Goal: Task Accomplishment & Management: Complete application form

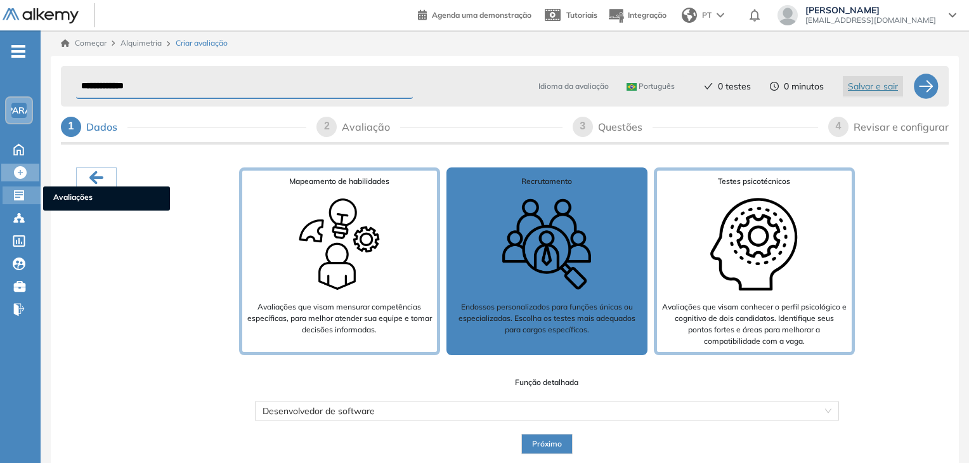
click at [27, 195] on div at bounding box center [20, 193] width 15 height 15
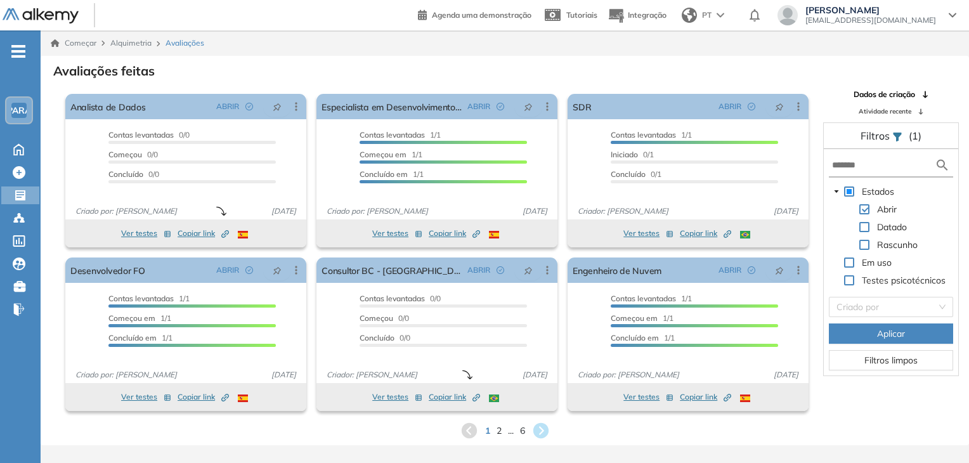
click at [850, 280] on span at bounding box center [849, 280] width 10 height 10
click at [849, 261] on span at bounding box center [849, 262] width 10 height 10
click at [850, 192] on span at bounding box center [849, 191] width 10 height 10
click at [845, 280] on span at bounding box center [849, 280] width 10 height 10
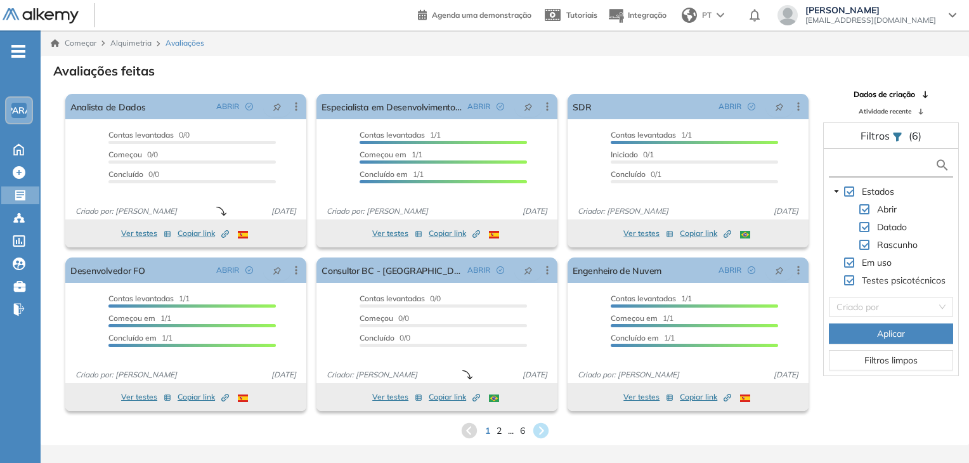
click at [878, 163] on input "text" at bounding box center [883, 165] width 103 height 13
type input "**********"
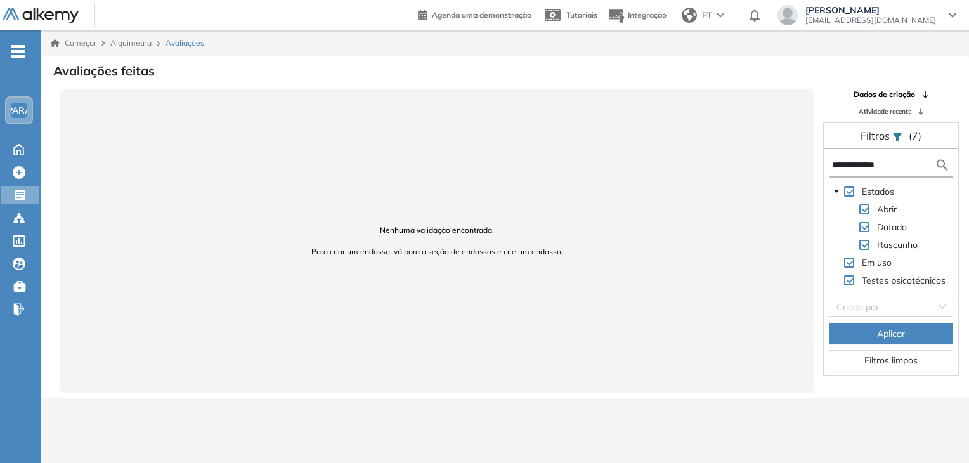
click at [853, 164] on input "**********" at bounding box center [883, 165] width 103 height 13
click at [843, 168] on input "**********" at bounding box center [883, 165] width 103 height 13
click at [842, 167] on input "**********" at bounding box center [883, 165] width 103 height 13
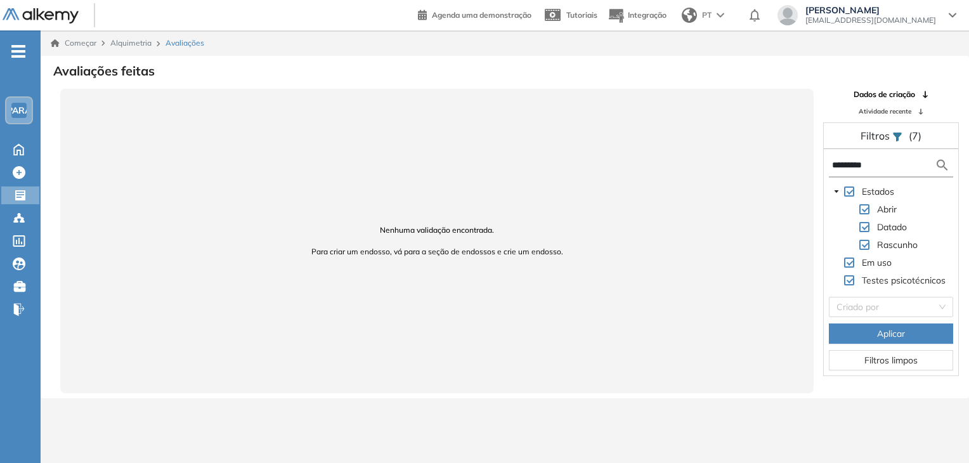
type input "*********"
click at [902, 134] on div "Filtros (7)" at bounding box center [891, 136] width 134 height 26
click at [27, 196] on div at bounding box center [21, 193] width 15 height 15
click at [18, 197] on icon at bounding box center [20, 195] width 10 height 10
click at [18, 191] on icon at bounding box center [20, 195] width 13 height 13
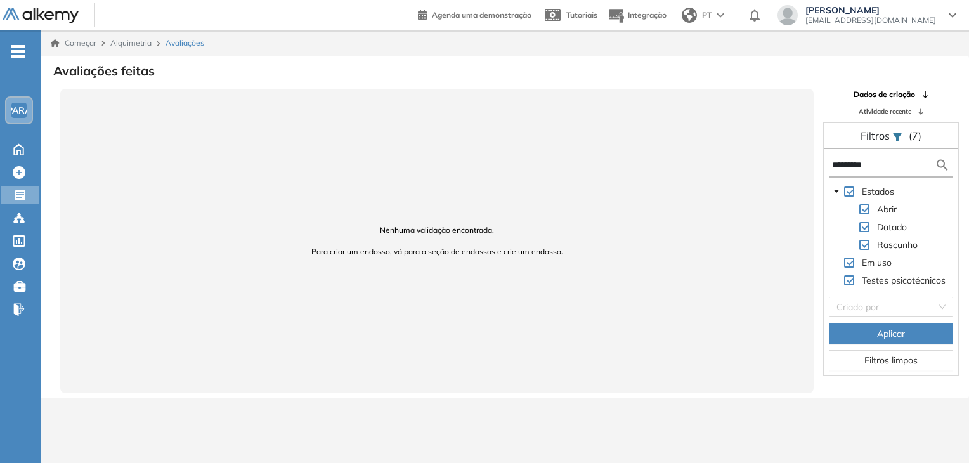
click at [913, 361] on font "Filtros limpos" at bounding box center [890, 359] width 53 height 11
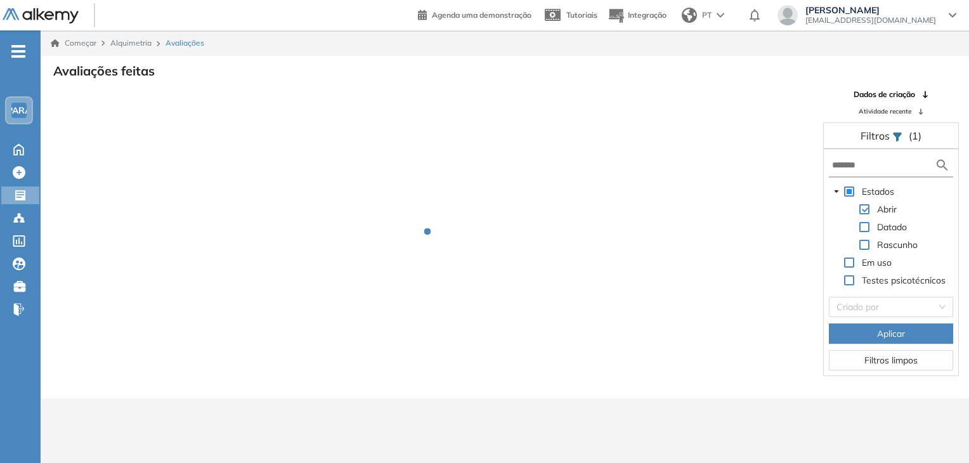
click at [913, 361] on font "Filtros limpos" at bounding box center [890, 359] width 53 height 11
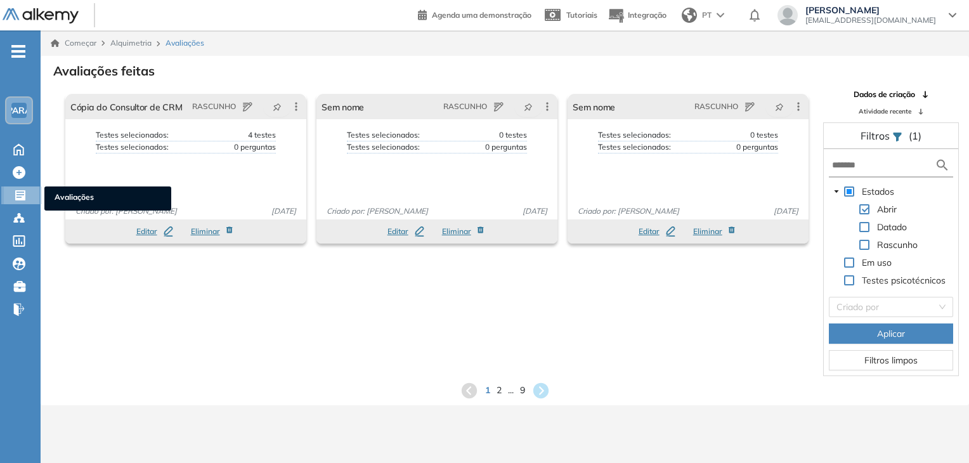
click at [29, 193] on div "Avaliações Avaliações" at bounding box center [23, 195] width 38 height 18
click at [872, 226] on div "Datado" at bounding box center [869, 228] width 81 height 18
click at [861, 227] on span at bounding box center [864, 227] width 10 height 10
click at [852, 261] on span at bounding box center [849, 262] width 10 height 10
click at [848, 280] on span at bounding box center [849, 280] width 10 height 10
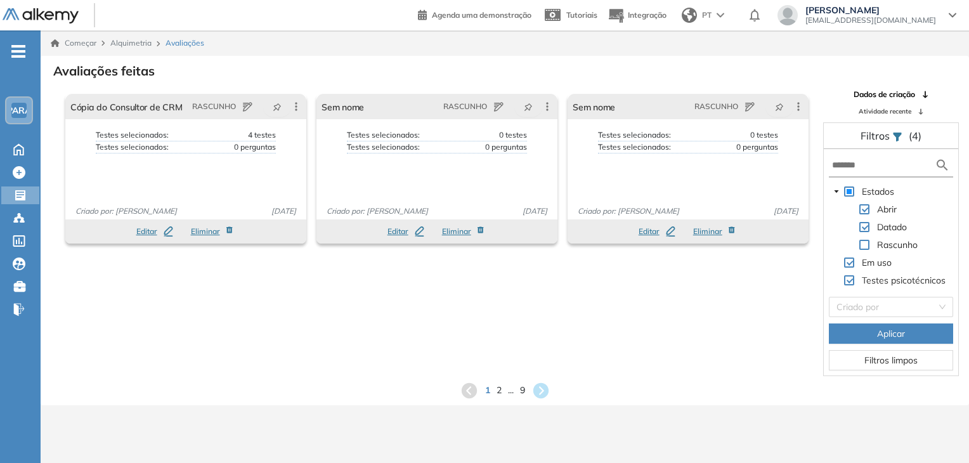
click at [874, 338] on button "Aplicar" at bounding box center [891, 333] width 124 height 20
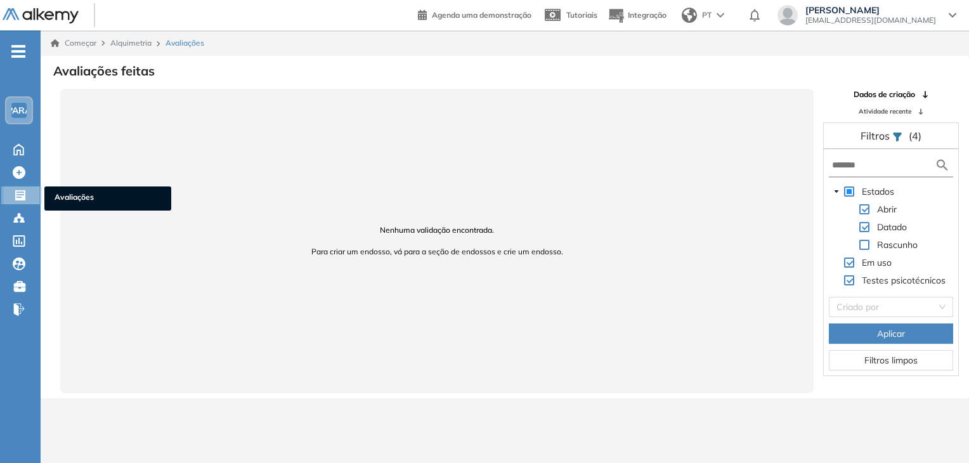
click at [22, 190] on icon at bounding box center [20, 195] width 10 height 10
click at [902, 138] on div "Filtros (4)" at bounding box center [891, 136] width 134 height 26
click at [897, 134] on icon at bounding box center [897, 137] width 8 height 9
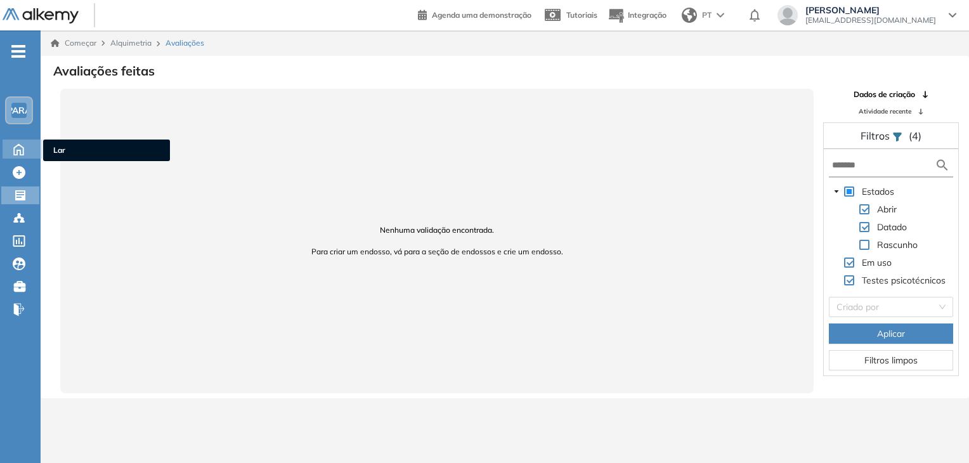
click at [24, 147] on icon at bounding box center [19, 148] width 22 height 15
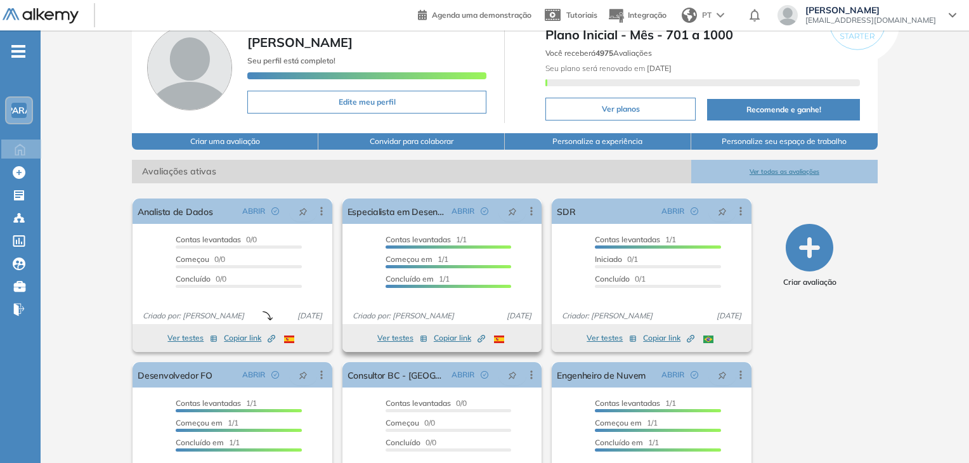
scroll to position [128, 0]
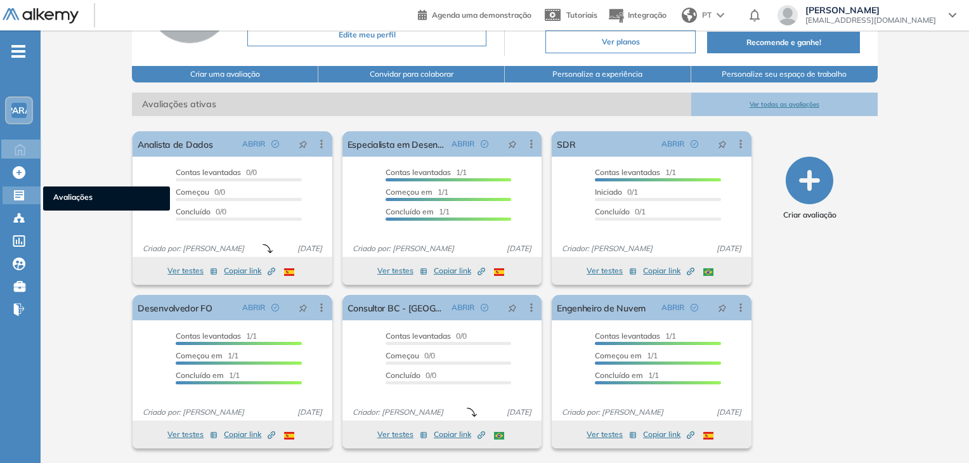
click at [25, 194] on div at bounding box center [20, 193] width 15 height 15
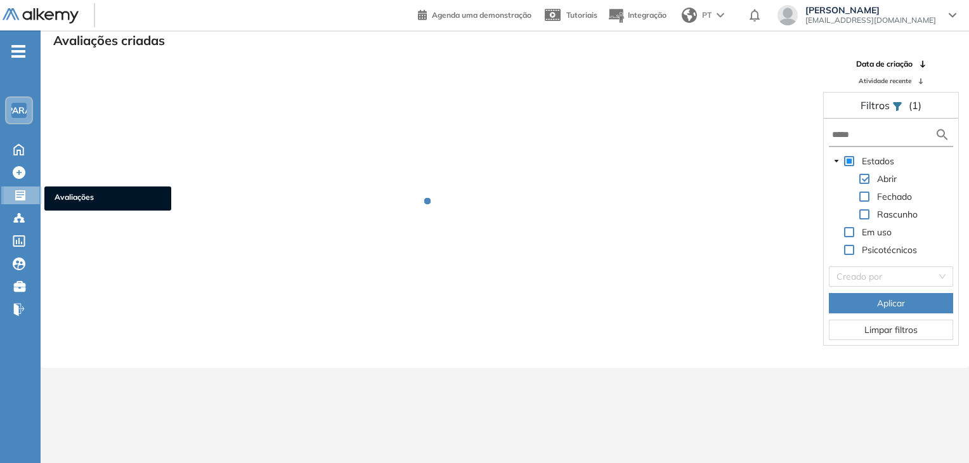
scroll to position [30, 0]
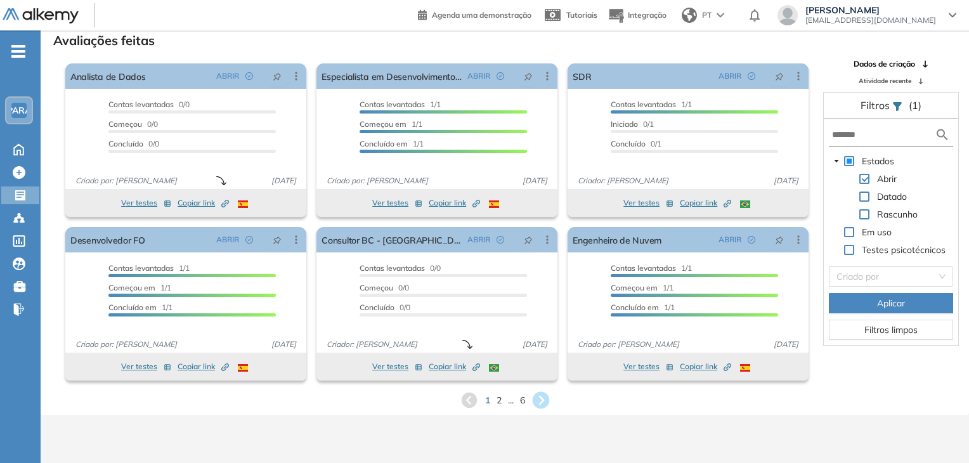
click at [540, 396] on icon at bounding box center [540, 400] width 21 height 21
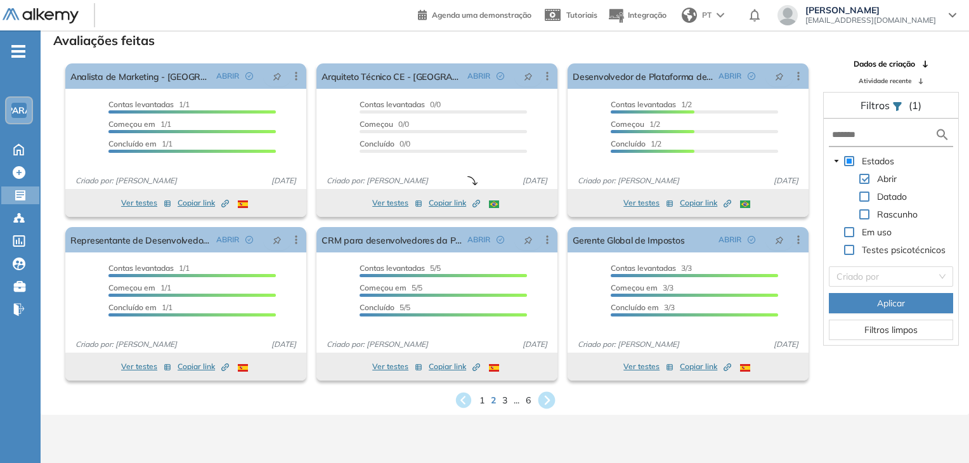
click at [538, 397] on icon at bounding box center [546, 400] width 21 height 21
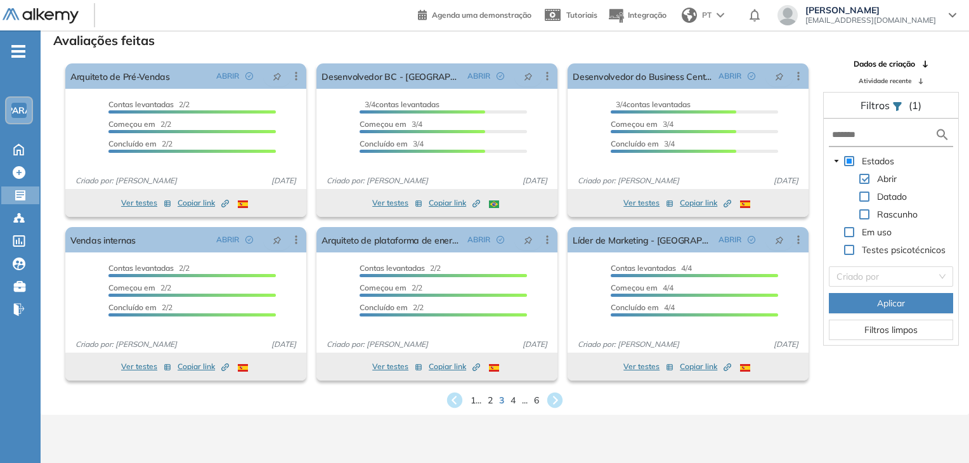
click at [866, 141] on form at bounding box center [891, 135] width 124 height 23
click at [866, 134] on input "text" at bounding box center [883, 134] width 103 height 13
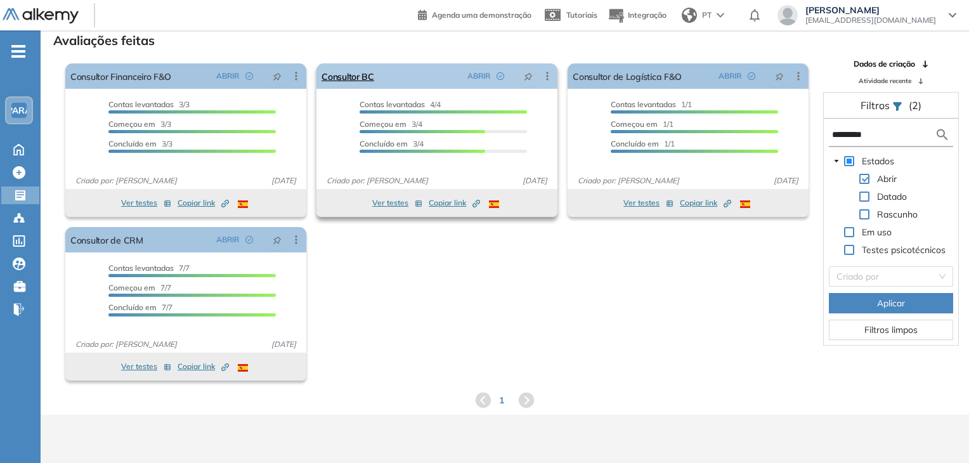
type input "*********"
click at [545, 77] on icon at bounding box center [547, 76] width 13 height 13
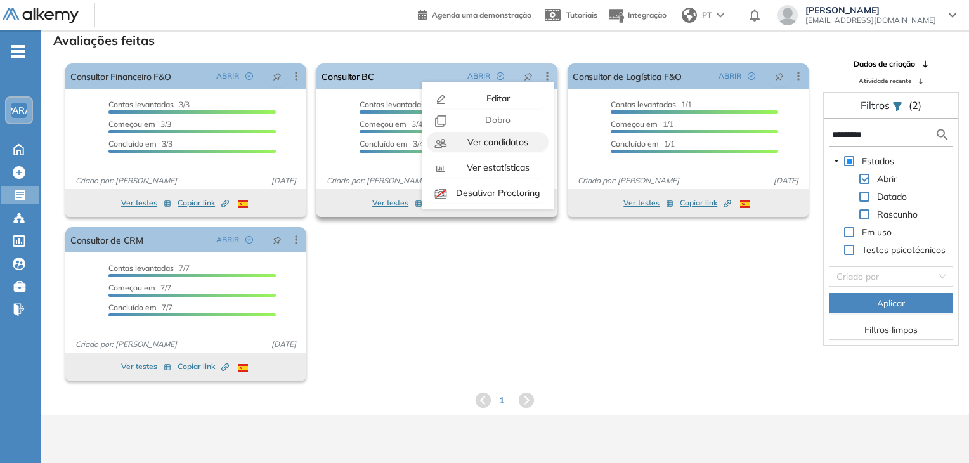
scroll to position [0, 0]
click at [490, 121] on font "Dobro" at bounding box center [497, 121] width 25 height 11
click at [483, 122] on span "Dobro" at bounding box center [497, 121] width 28 height 11
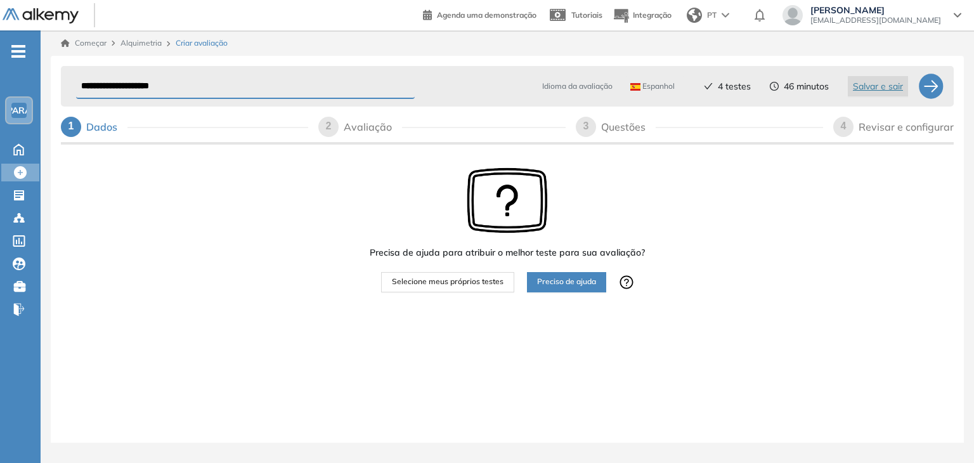
click at [172, 174] on div "Precisa de ajuda para atribuir o melhor teste para sua avaliação? Selecione meu…" at bounding box center [507, 269] width 893 height 244
click at [130, 85] on input "**********" at bounding box center [245, 86] width 339 height 25
click at [126, 88] on input "**********" at bounding box center [245, 86] width 339 height 25
type input "**********"
click at [291, 206] on div "Precisa de ajuda para atribuir o melhor teste para sua avaliação? Selecione meu…" at bounding box center [507, 269] width 893 height 244
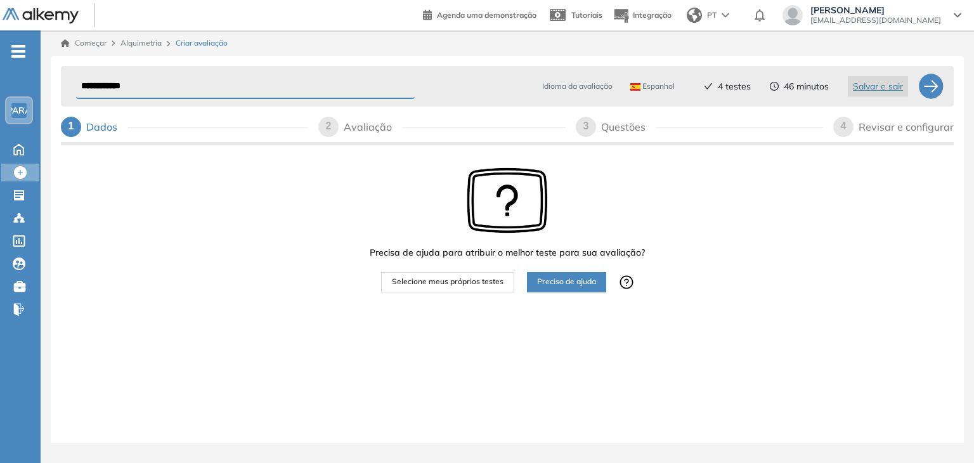
click at [405, 280] on font "Selecione meus próprios testes" at bounding box center [448, 281] width 112 height 10
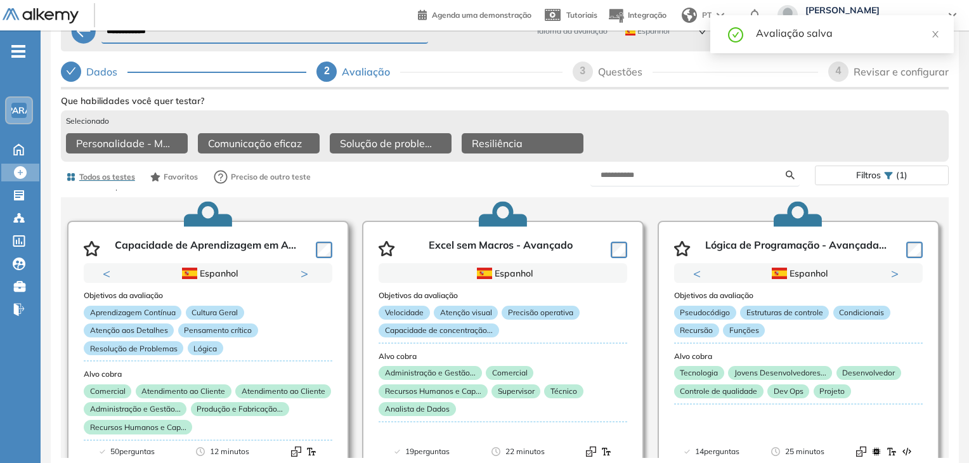
scroll to position [63, 0]
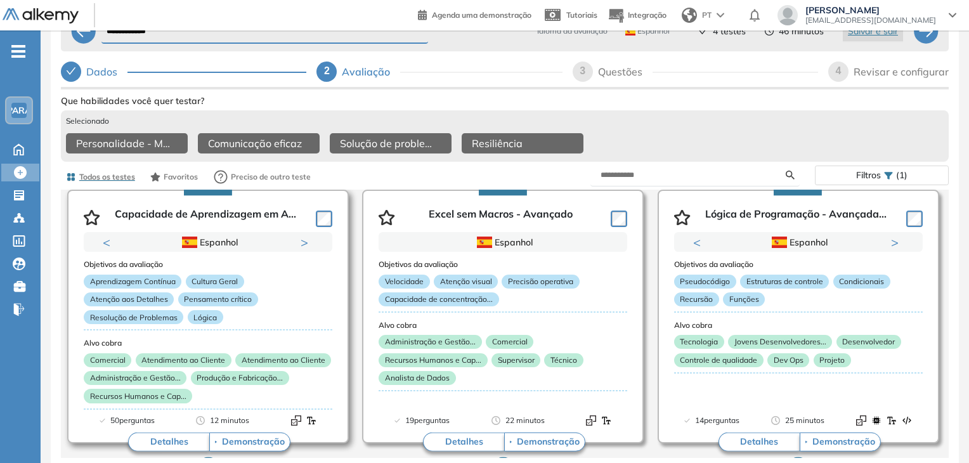
click at [304, 236] on button "Próximo" at bounding box center [307, 242] width 13 height 13
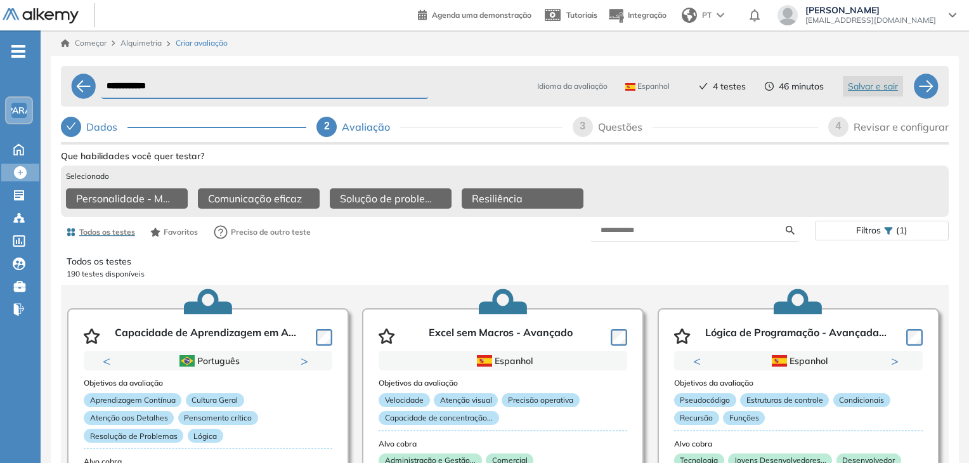
scroll to position [0, 0]
click at [652, 93] on div "Espanhol" at bounding box center [650, 86] width 60 height 20
click at [648, 81] on font "Espanhol" at bounding box center [653, 86] width 32 height 10
click at [626, 90] on img at bounding box center [630, 87] width 10 height 8
click at [632, 83] on img at bounding box center [630, 87] width 10 height 8
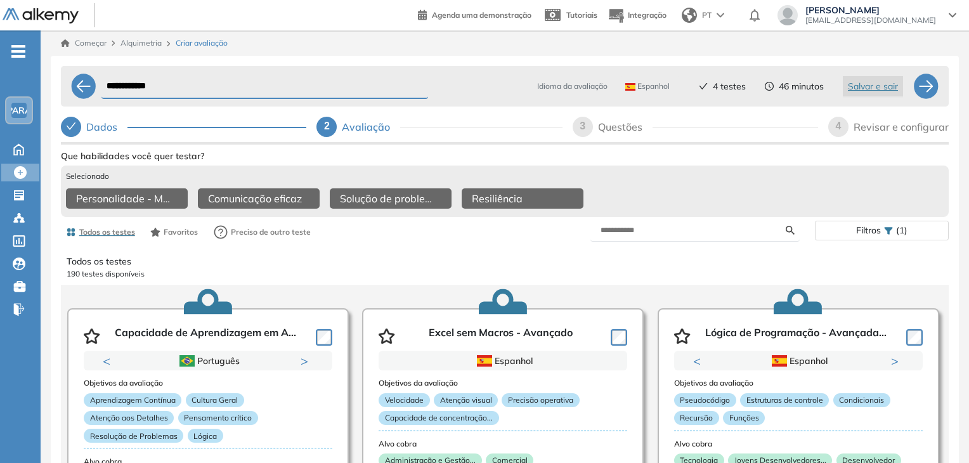
click at [628, 89] on img at bounding box center [630, 87] width 10 height 8
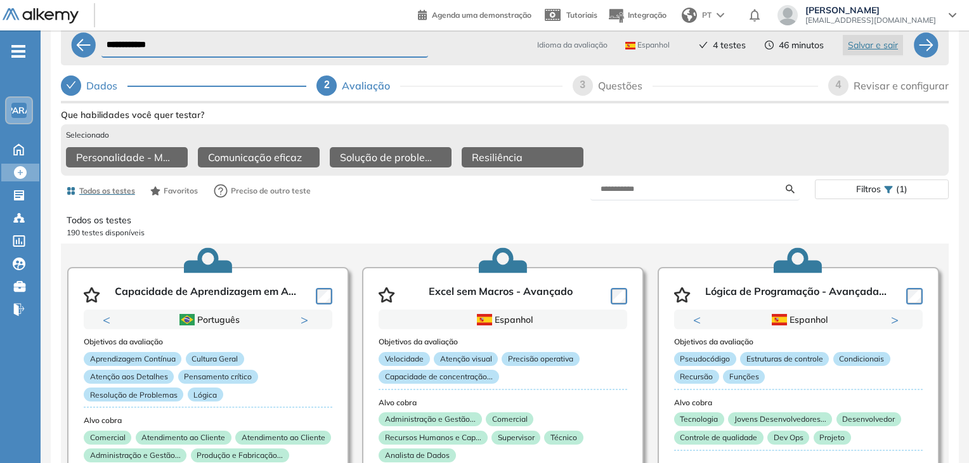
scroll to position [63, 0]
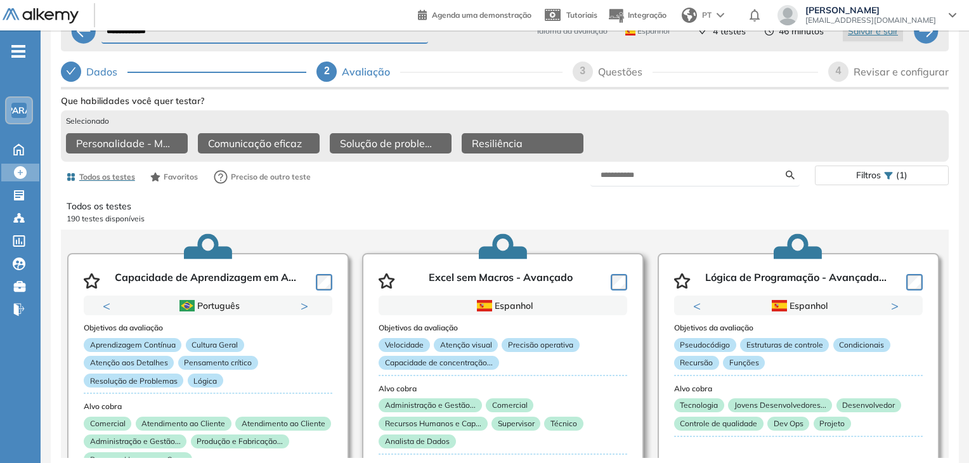
click at [581, 305] on div "Espanhol" at bounding box center [502, 306] width 179 height 14
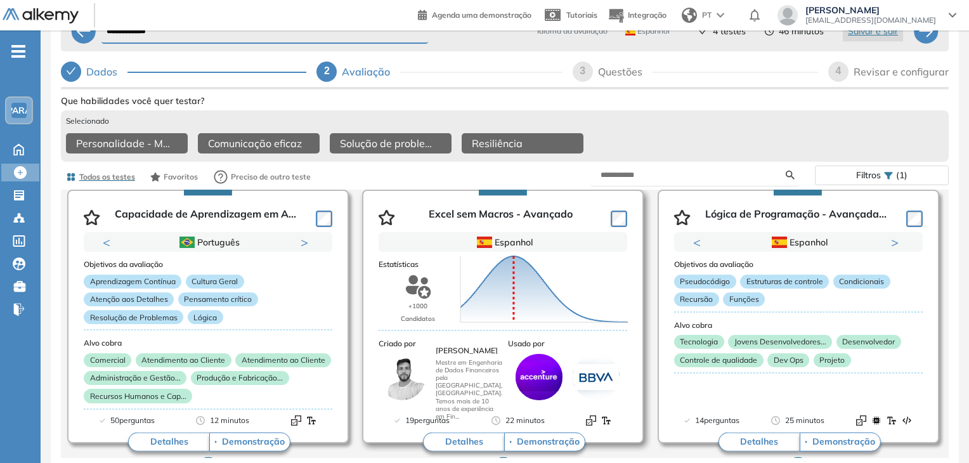
click at [615, 238] on div "Pontuação 0 10 20 30 40 50 60 70 80 90 100 Média" at bounding box center [545, 289] width 178 height 127
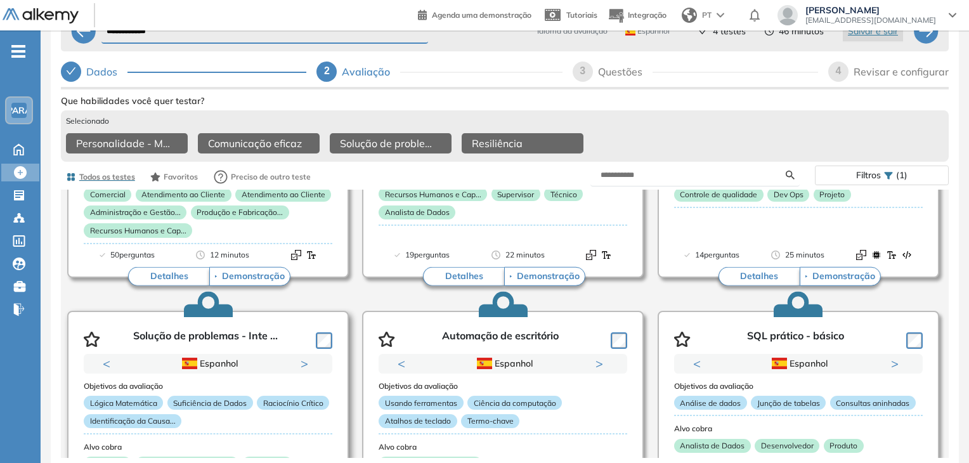
scroll to position [254, 0]
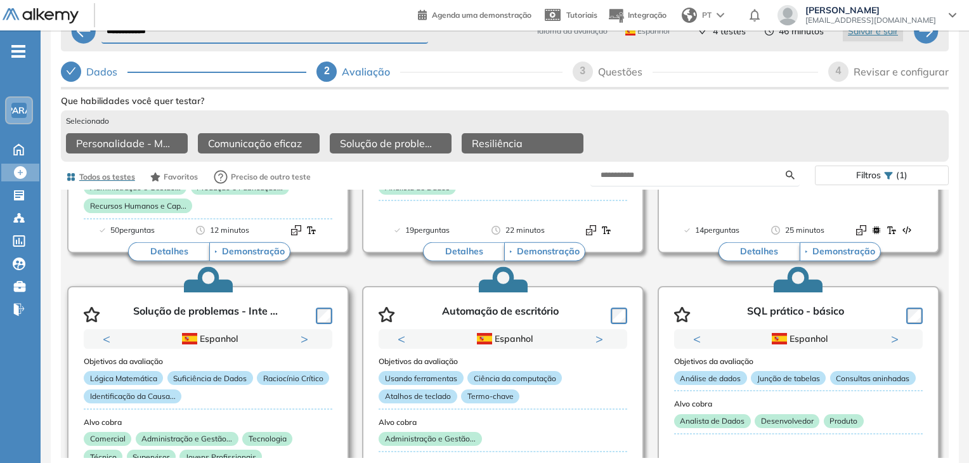
click at [307, 335] on button "Próximo" at bounding box center [307, 338] width 13 height 13
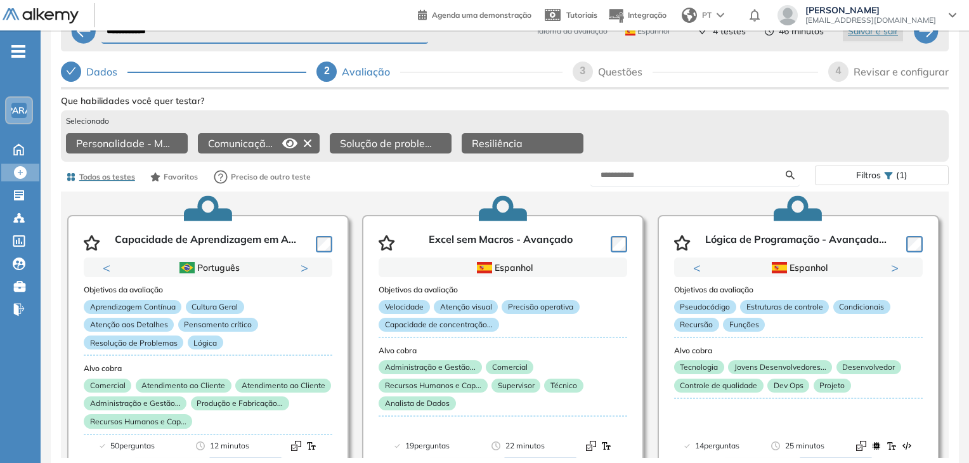
scroll to position [0, 0]
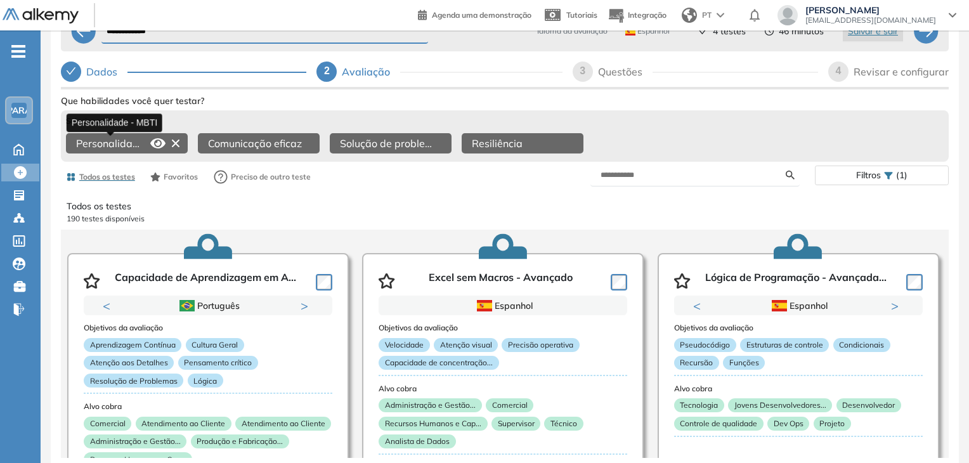
click at [105, 140] on font "Personalidade - MBTI" at bounding box center [127, 143] width 103 height 13
click at [158, 138] on icon at bounding box center [157, 143] width 15 height 10
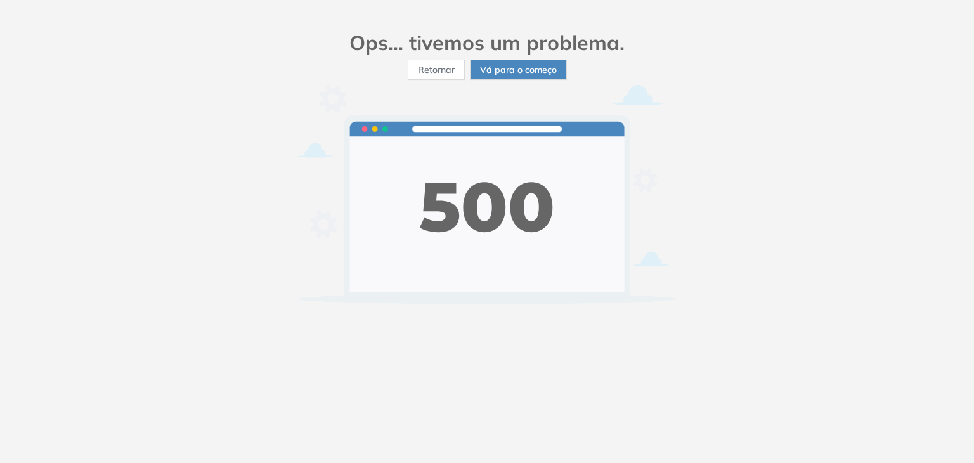
click at [525, 67] on font "Vá para o começo" at bounding box center [518, 69] width 77 height 11
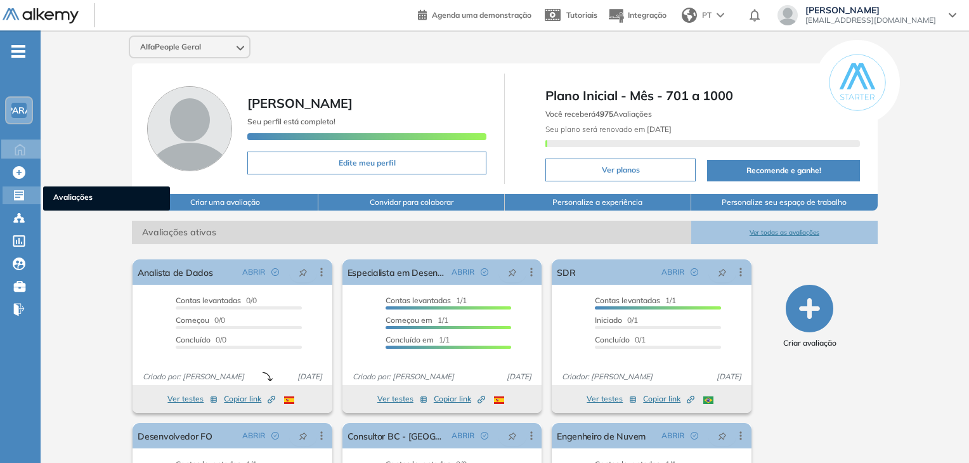
click at [20, 202] on div "Avaliações Avaliações" at bounding box center [22, 195] width 38 height 18
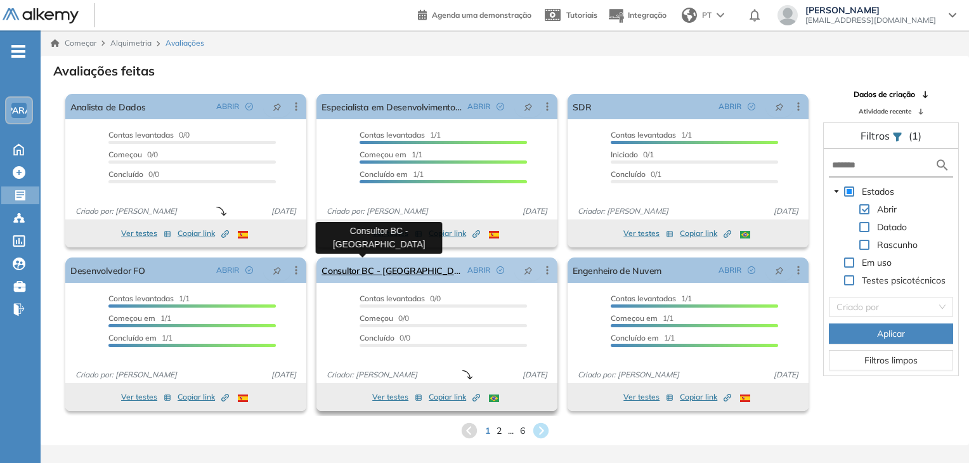
click at [387, 271] on font "Consultor BC - [GEOGRAPHIC_DATA]" at bounding box center [397, 270] width 152 height 11
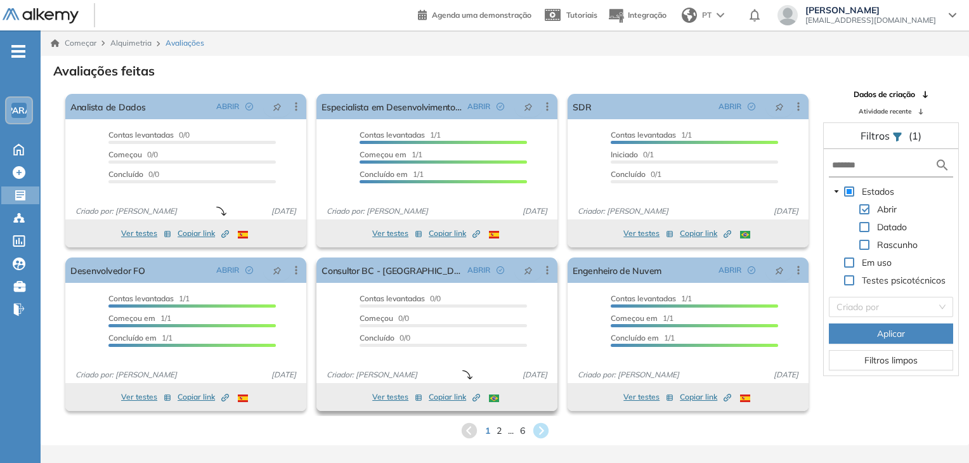
click at [386, 399] on font "Ver testes" at bounding box center [390, 397] width 36 height 10
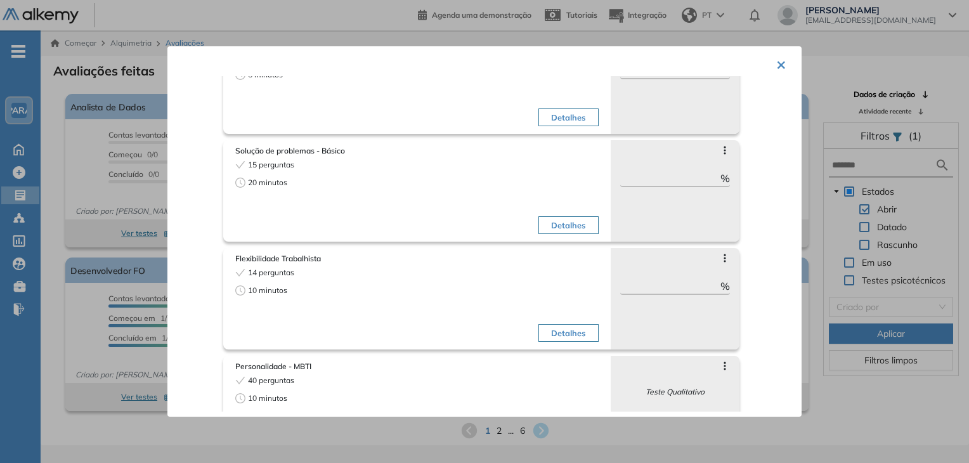
scroll to position [127, 0]
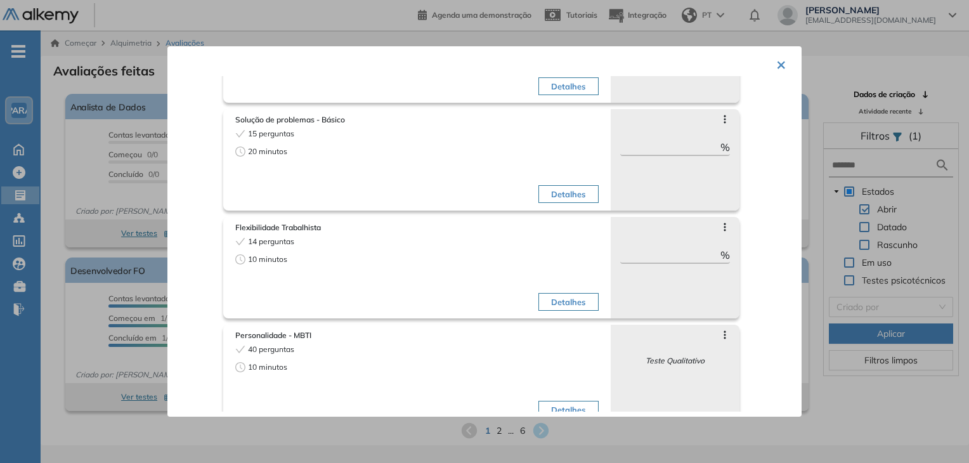
click at [724, 228] on icon at bounding box center [725, 227] width 2 height 8
click at [750, 243] on div "Flexibilidade Trabalhista 14 perguntas 10 minutos Detalhes Perguntas frequentes…" at bounding box center [504, 265] width 563 height 108
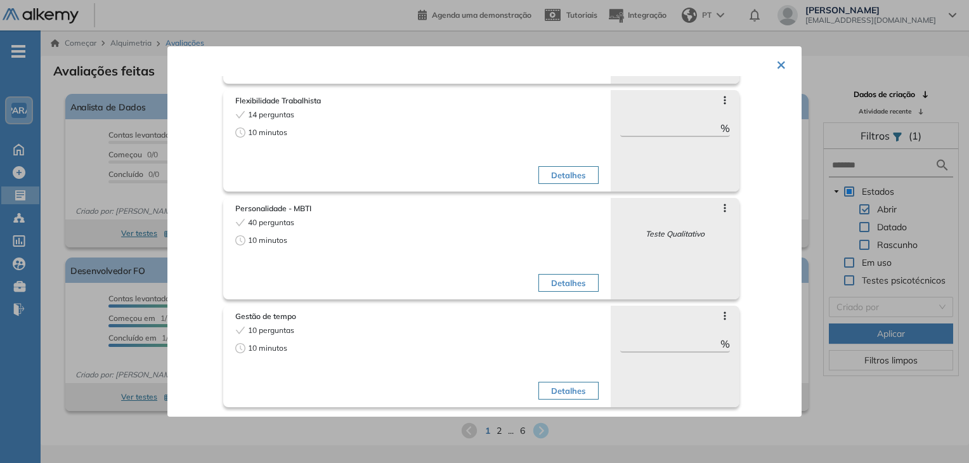
scroll to position [0, 0]
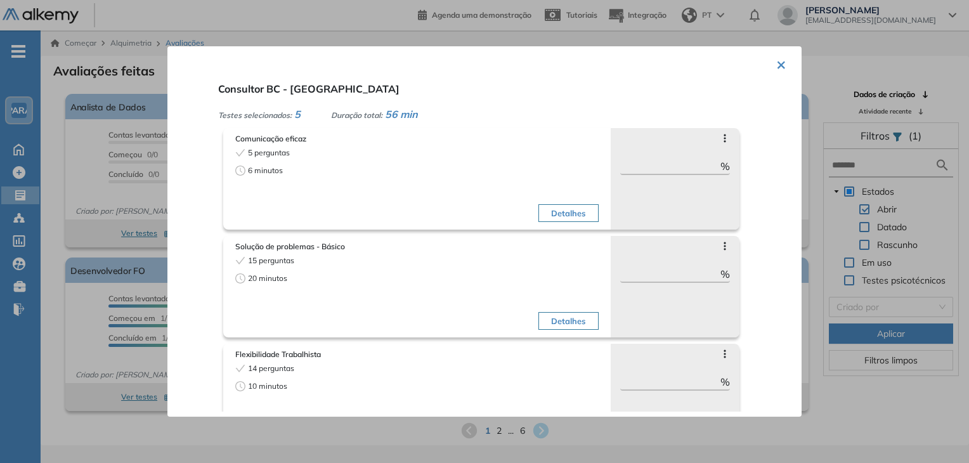
click at [720, 136] on icon at bounding box center [725, 138] width 10 height 10
drag, startPoint x: 474, startPoint y: 117, endPoint x: 573, endPoint y: 88, distance: 103.3
click at [477, 119] on div "Testes selecionados: 5 Duração total: 56 min" at bounding box center [499, 114] width 563 height 15
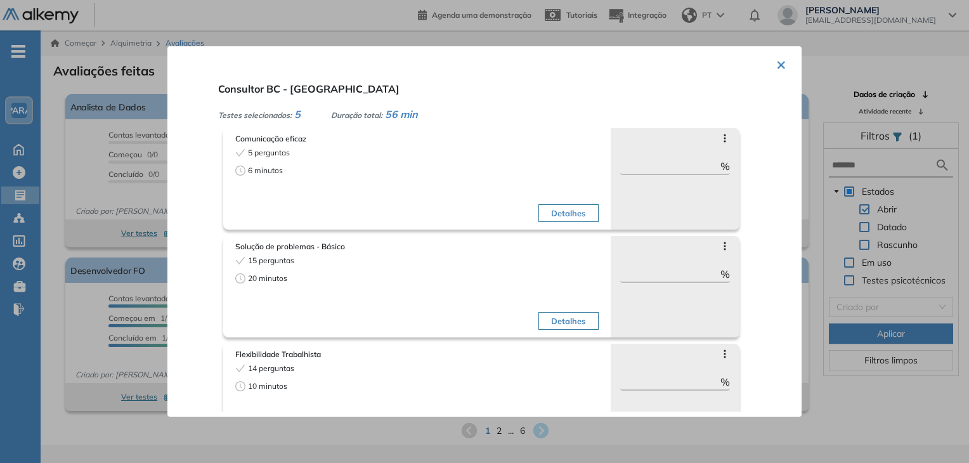
click at [776, 65] on font "×" at bounding box center [781, 63] width 10 height 21
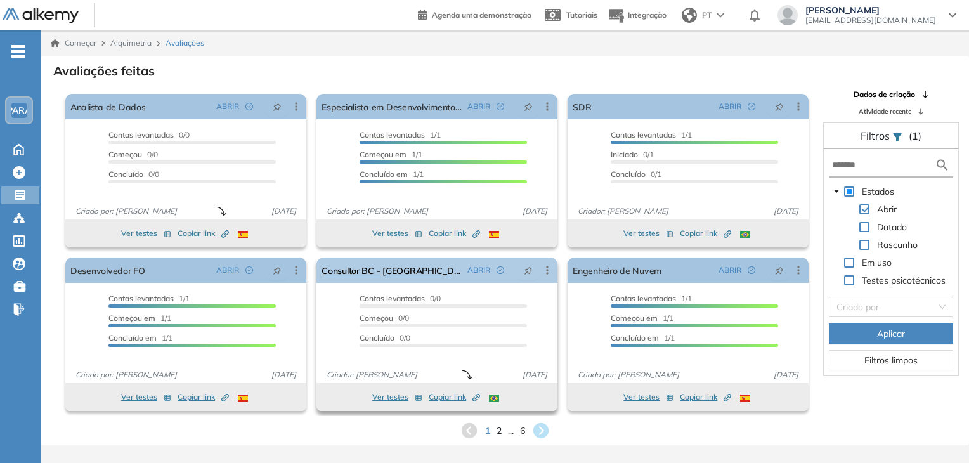
click at [545, 270] on icon at bounding box center [547, 270] width 13 height 13
click at [424, 457] on div "Começar Alquimetria Avaliações Avaliações feitas A supervisão será ativada Impo…" at bounding box center [505, 261] width 928 height 463
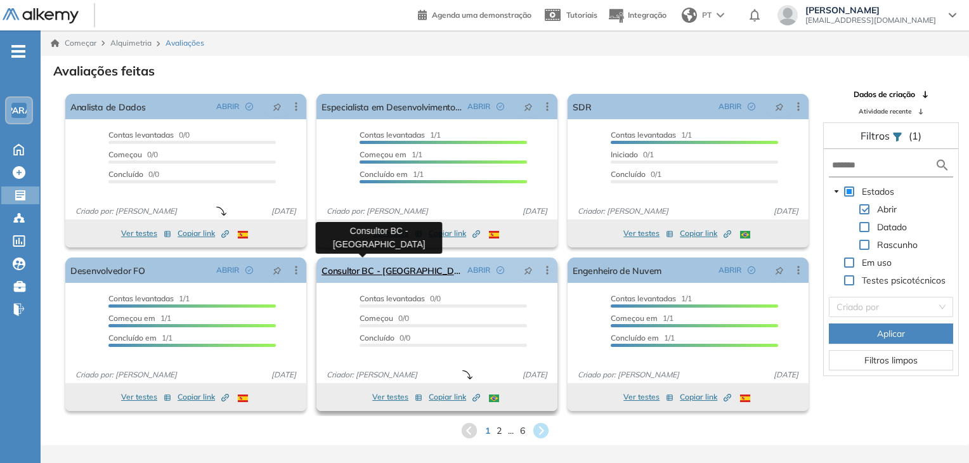
click at [394, 271] on font "Consultor BC - [GEOGRAPHIC_DATA]" at bounding box center [397, 270] width 152 height 11
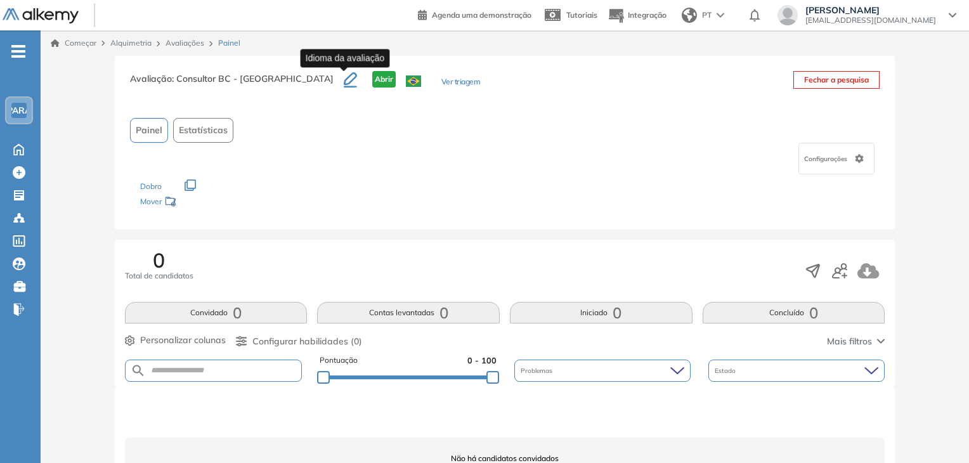
click at [406, 84] on img at bounding box center [413, 80] width 15 height 11
click at [503, 152] on div "Configurações" at bounding box center [505, 159] width 750 height 32
click at [152, 131] on font "Painel" at bounding box center [149, 129] width 27 height 11
click at [344, 77] on icon "button" at bounding box center [350, 79] width 13 height 15
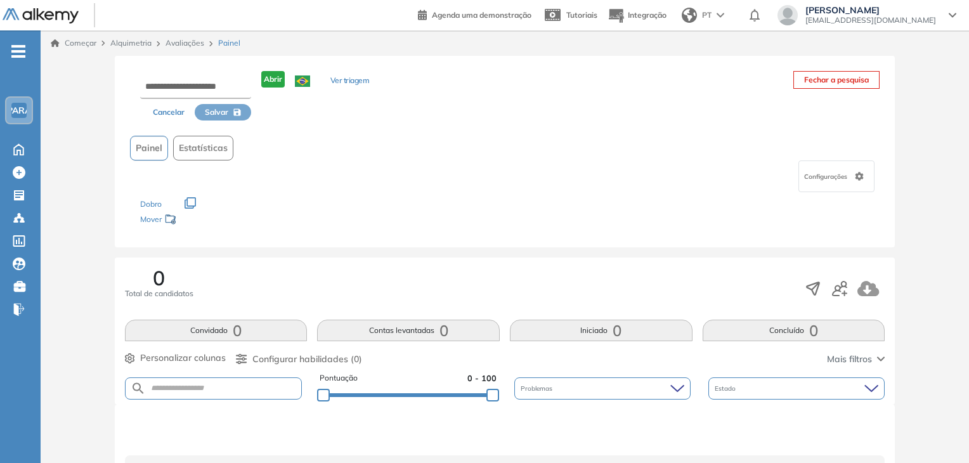
click at [274, 79] on font "Abrir" at bounding box center [273, 79] width 18 height 10
click at [185, 88] on input "text" at bounding box center [195, 87] width 111 height 23
click at [410, 154] on div "Painel Estatísticas" at bounding box center [505, 148] width 750 height 25
click at [170, 110] on font "Cancelar" at bounding box center [169, 112] width 32 height 10
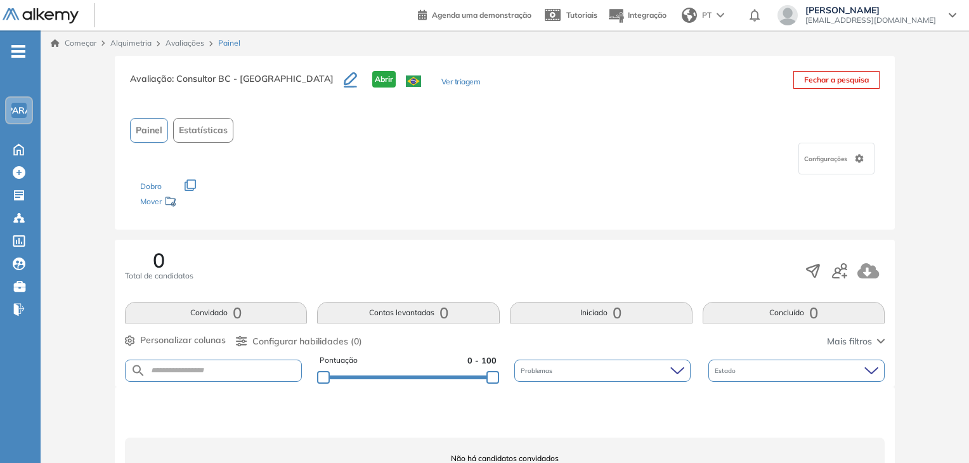
click at [805, 155] on font "Configurações" at bounding box center [825, 159] width 43 height 8
click at [635, 155] on div "Configurações" at bounding box center [505, 159] width 750 height 32
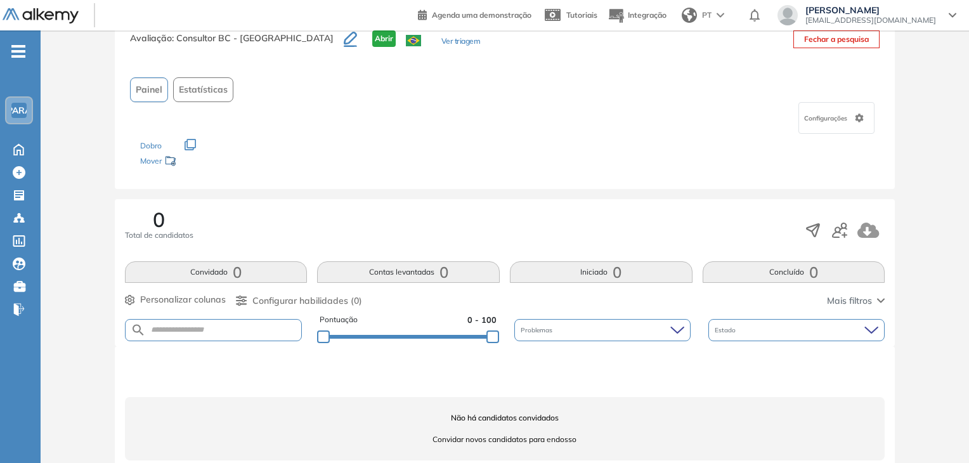
scroll to position [63, 0]
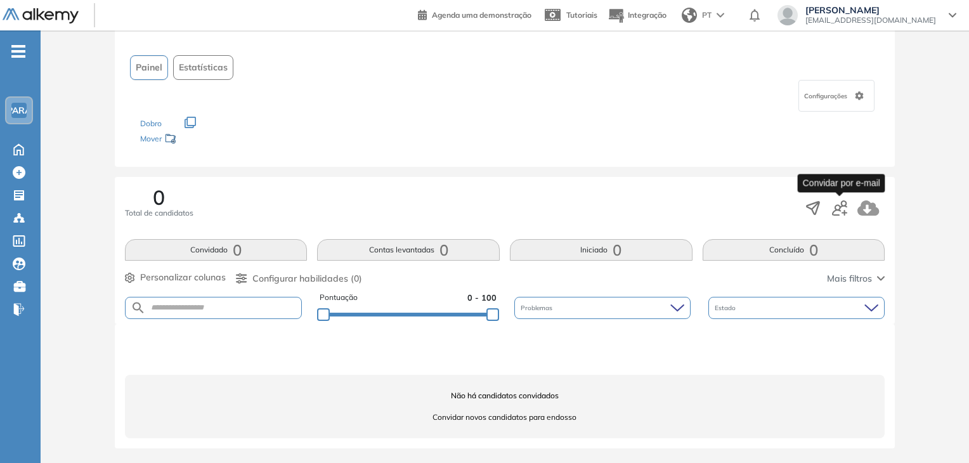
click at [837, 206] on icon "button" at bounding box center [839, 207] width 15 height 15
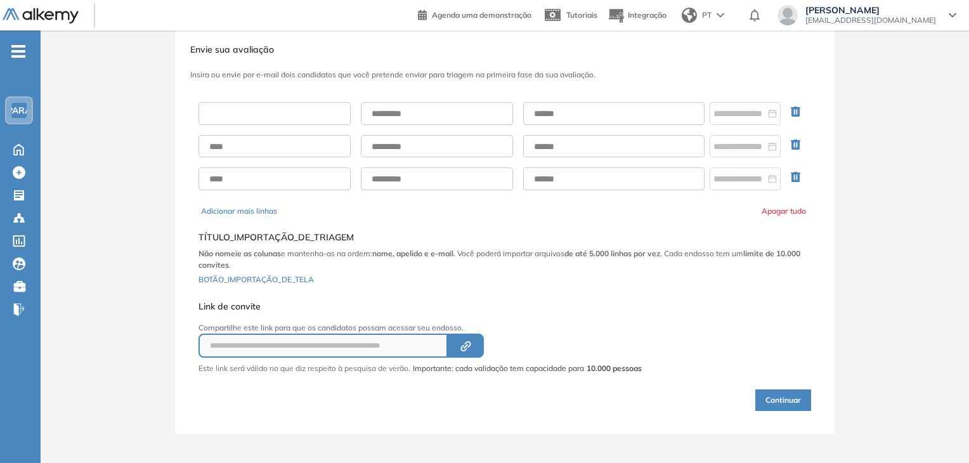
click at [293, 105] on input "text" at bounding box center [274, 113] width 152 height 23
click at [662, 301] on div "**********" at bounding box center [505, 250] width 618 height 323
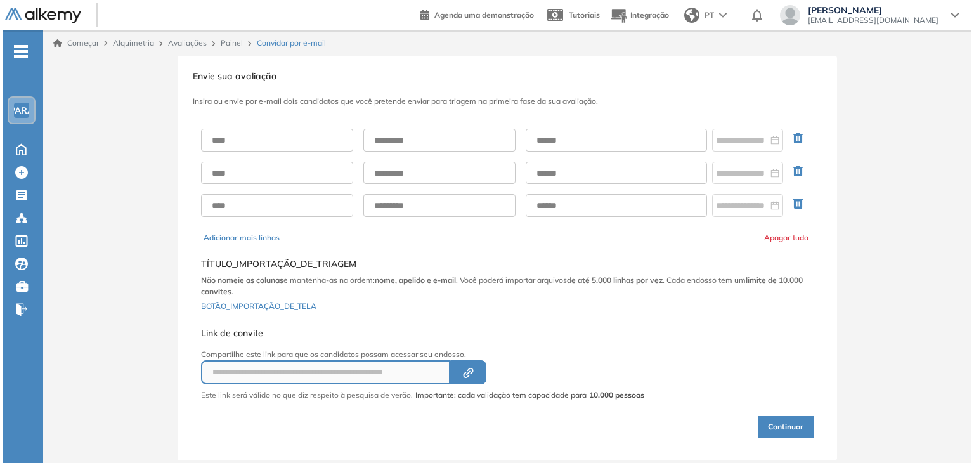
scroll to position [0, 0]
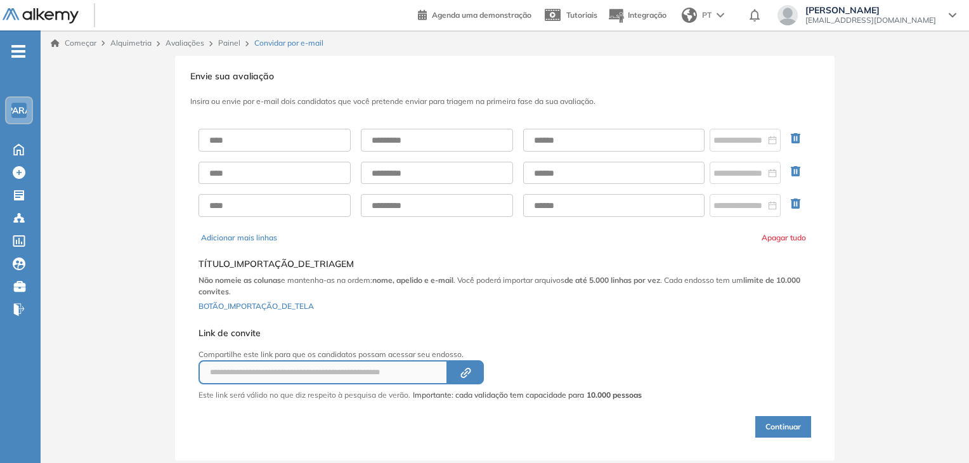
click at [922, 234] on div "**********" at bounding box center [505, 258] width 928 height 405
click at [599, 143] on input "text" at bounding box center [613, 140] width 181 height 23
paste input "**********"
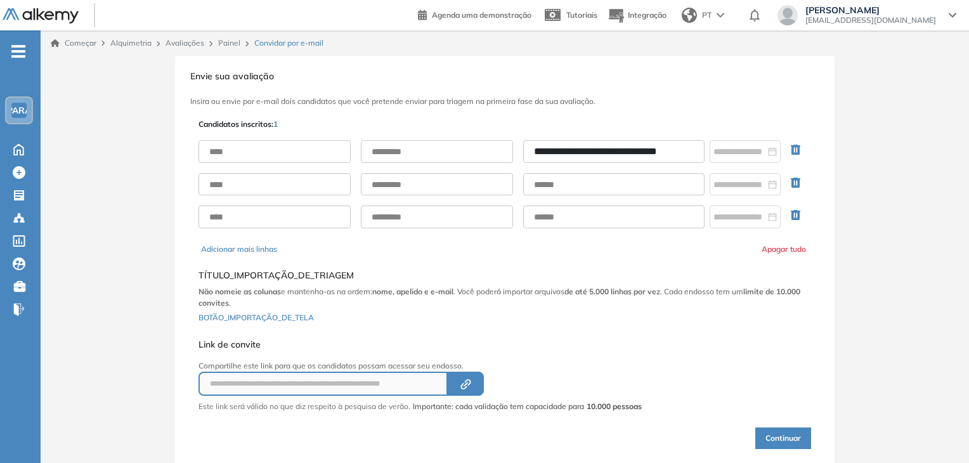
type input "**********"
click at [439, 150] on input "text" at bounding box center [437, 151] width 152 height 23
type input "**********"
click at [294, 152] on input "text" at bounding box center [274, 151] width 152 height 23
type input "*********"
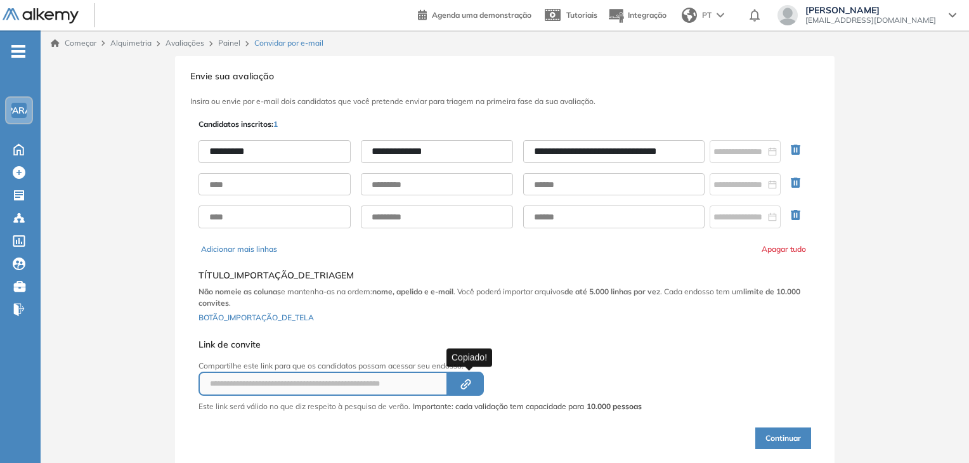
click at [471, 376] on button "Created by potrace 1.16, written by [PERSON_NAME] [DATE]-[DATE]" at bounding box center [466, 384] width 36 height 24
click at [799, 439] on font "Continuar" at bounding box center [783, 438] width 36 height 10
click at [799, 439] on div at bounding box center [785, 437] width 51 height 51
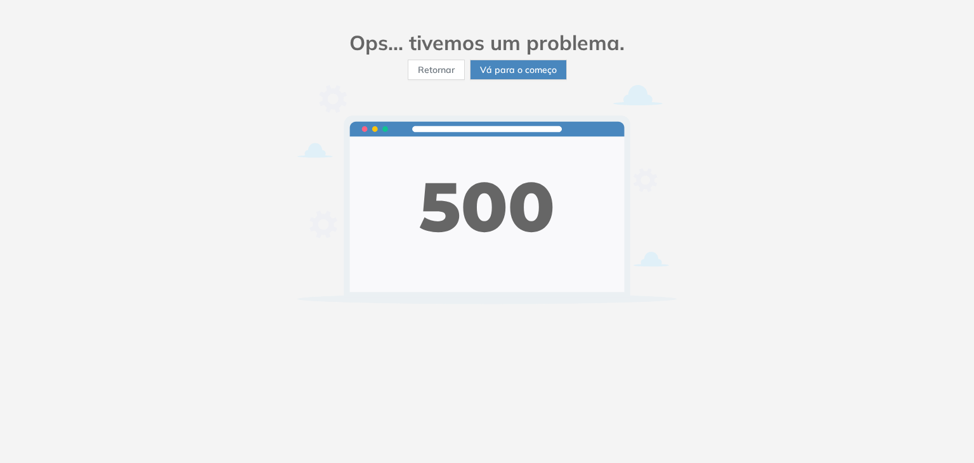
click at [432, 72] on font "Retornar" at bounding box center [436, 69] width 37 height 11
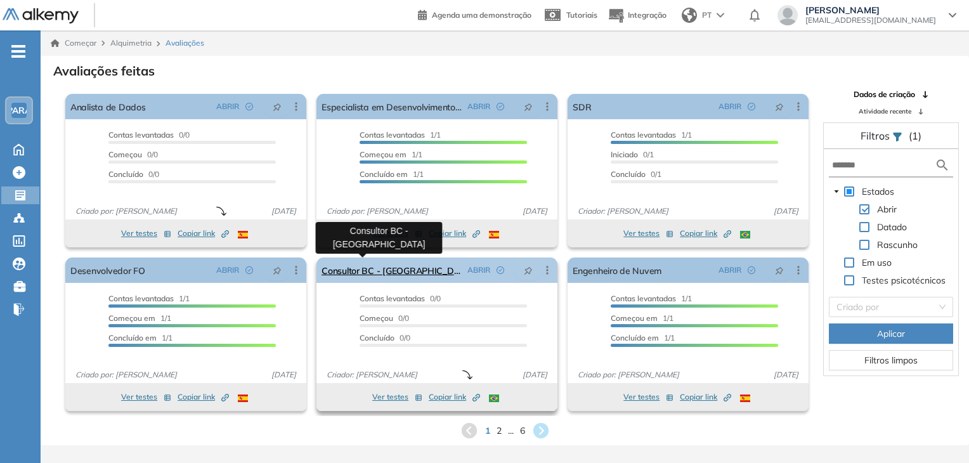
click at [376, 270] on font "Consultor BC - [GEOGRAPHIC_DATA]" at bounding box center [397, 270] width 152 height 11
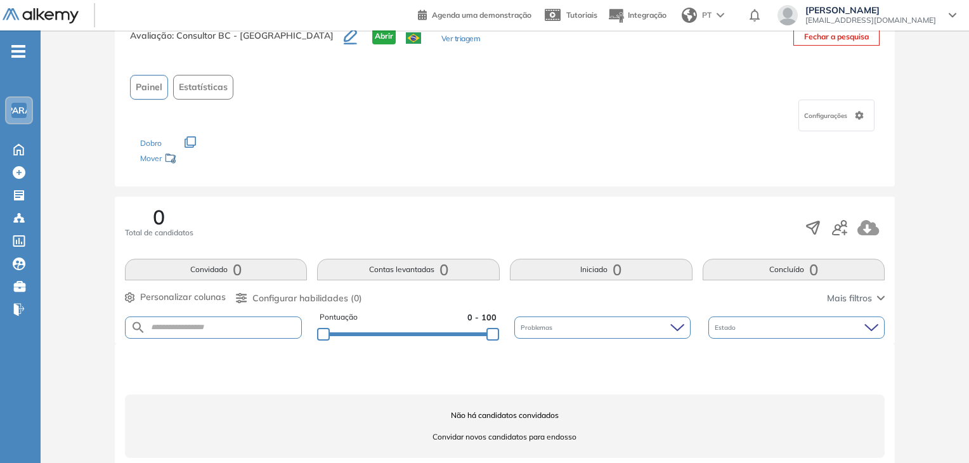
scroll to position [63, 0]
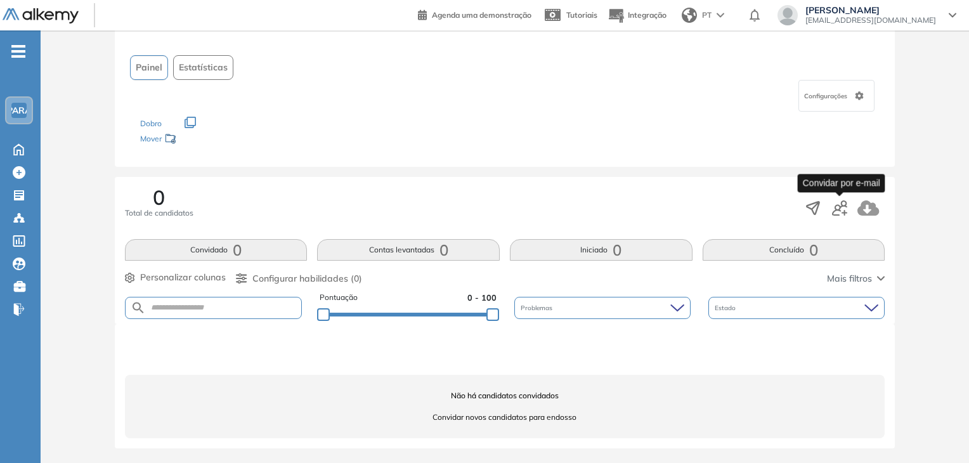
click at [843, 205] on icon "button" at bounding box center [839, 207] width 15 height 15
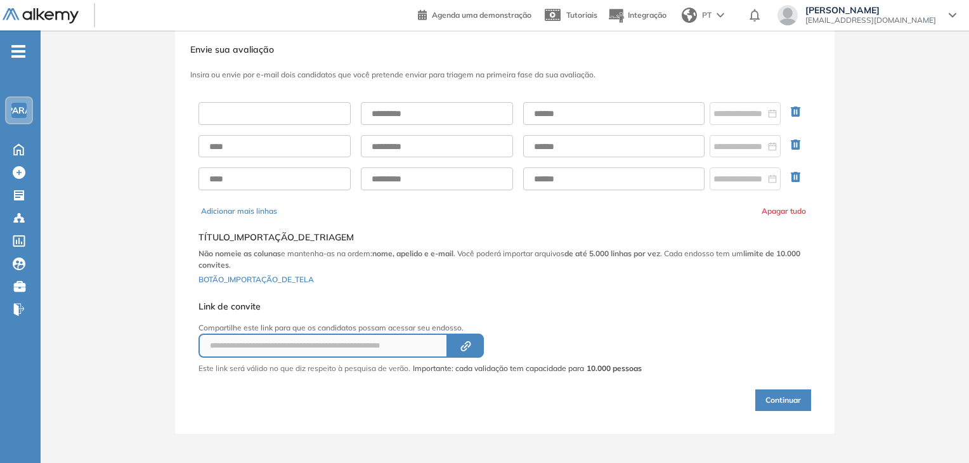
click at [291, 110] on input "text" at bounding box center [274, 113] width 152 height 23
type input "*********"
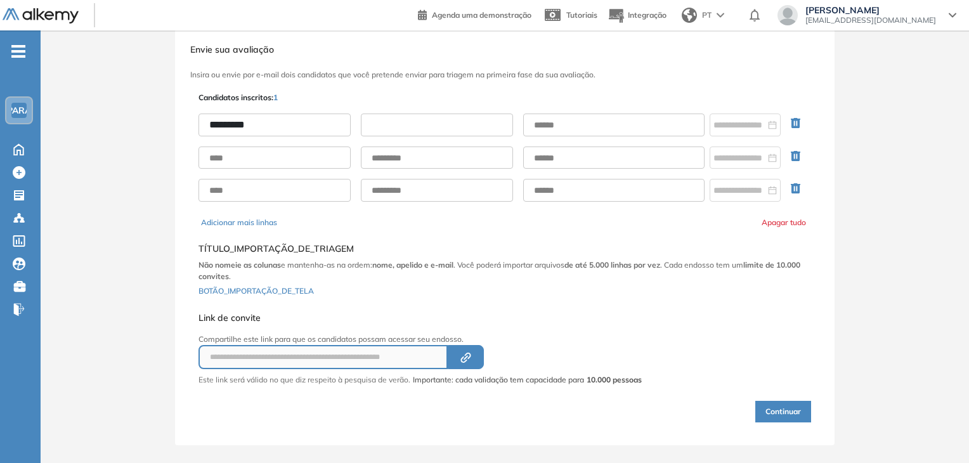
click at [452, 126] on input "text" at bounding box center [437, 125] width 152 height 23
type input "**********"
click at [565, 131] on input "text" at bounding box center [613, 125] width 181 height 23
type input "**********"
click at [781, 409] on font "Continuar" at bounding box center [783, 411] width 36 height 10
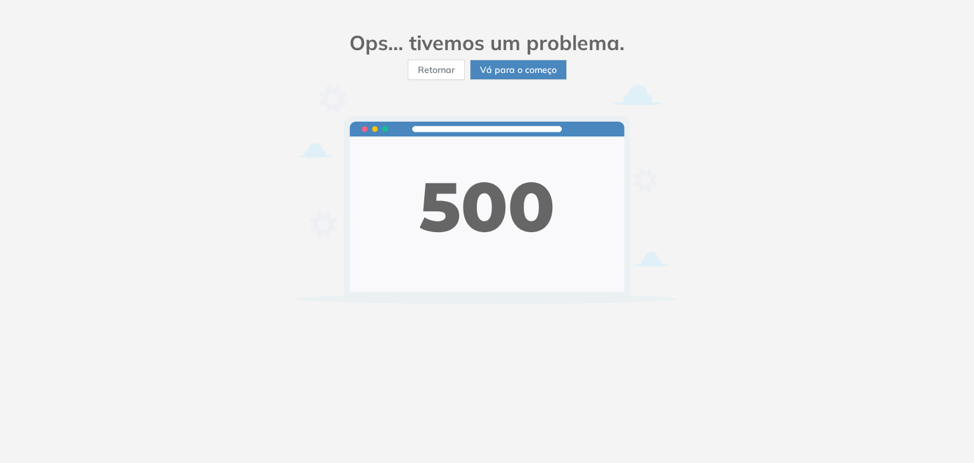
click at [491, 77] on button "Vá para o começo" at bounding box center [518, 70] width 97 height 20
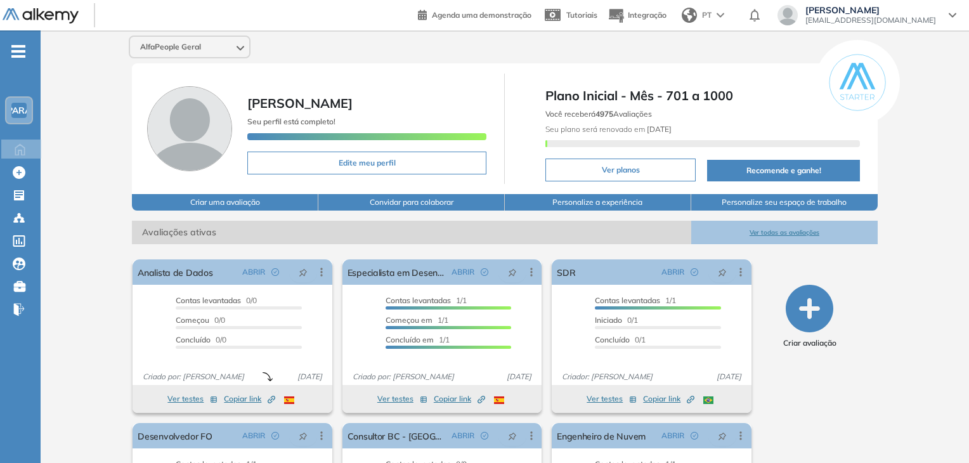
scroll to position [127, 0]
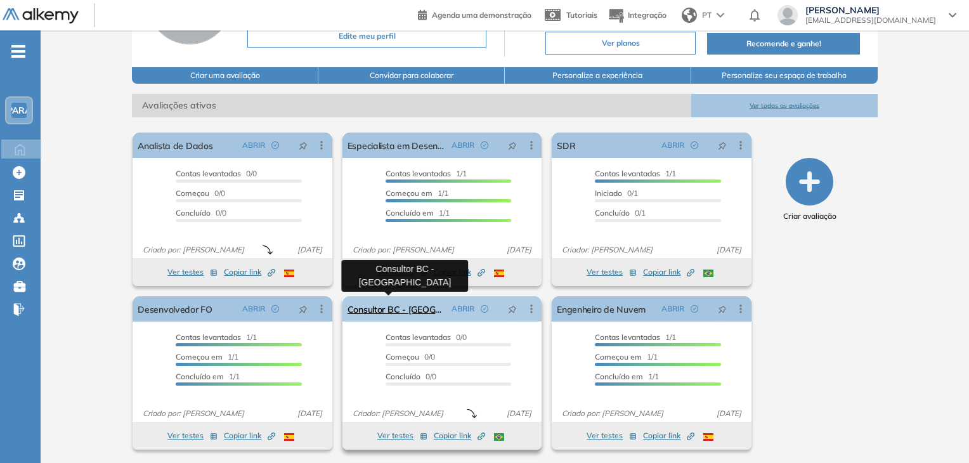
click at [404, 308] on font "Consultor BC - [GEOGRAPHIC_DATA]" at bounding box center [423, 309] width 152 height 11
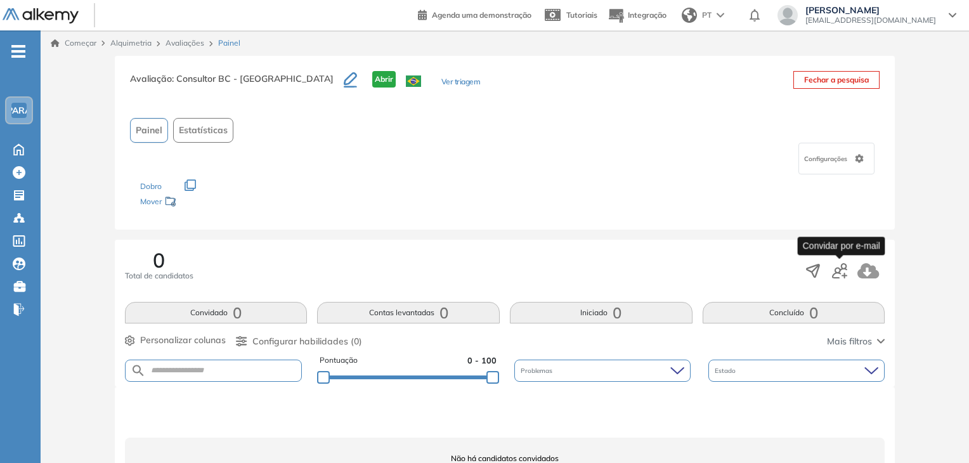
click at [842, 269] on icon "button" at bounding box center [839, 270] width 15 height 15
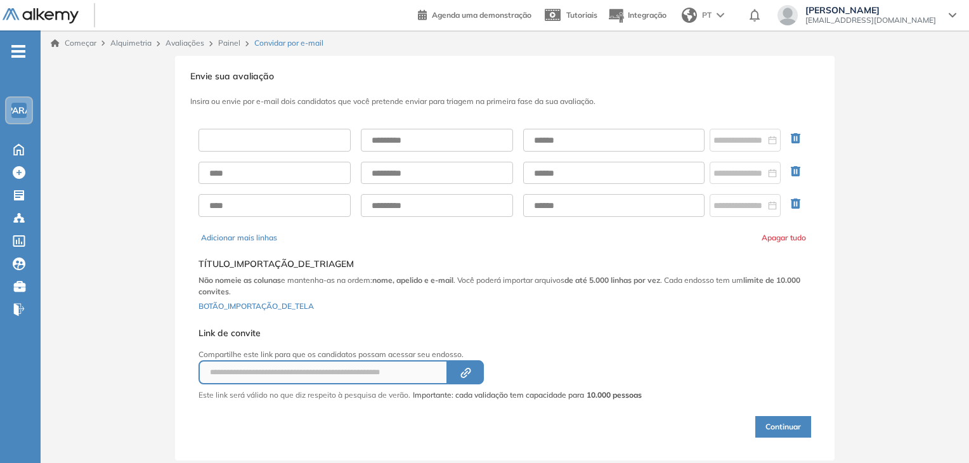
click at [266, 135] on input "text" at bounding box center [274, 140] width 152 height 23
type input "*********"
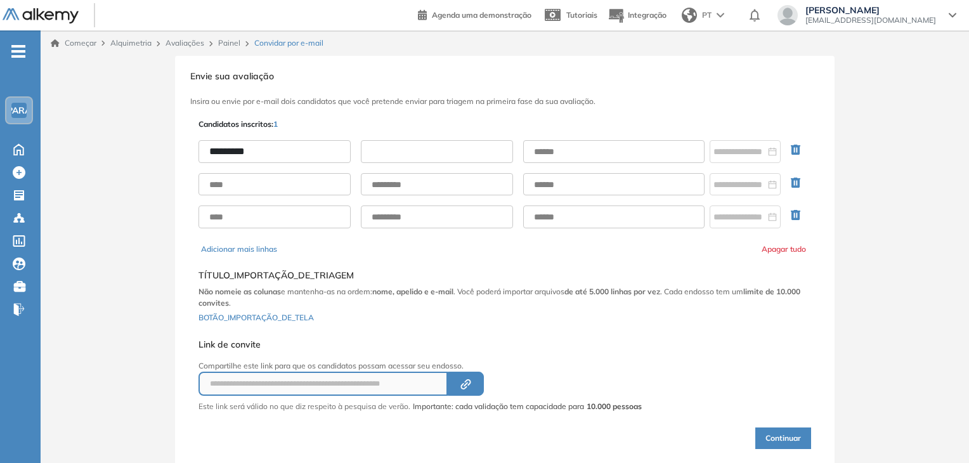
click at [457, 157] on input "text" at bounding box center [437, 151] width 152 height 23
type input "**********"
click at [533, 153] on input "text" at bounding box center [613, 151] width 181 height 23
type input "**********"
click at [876, 157] on div "**********" at bounding box center [505, 264] width 928 height 416
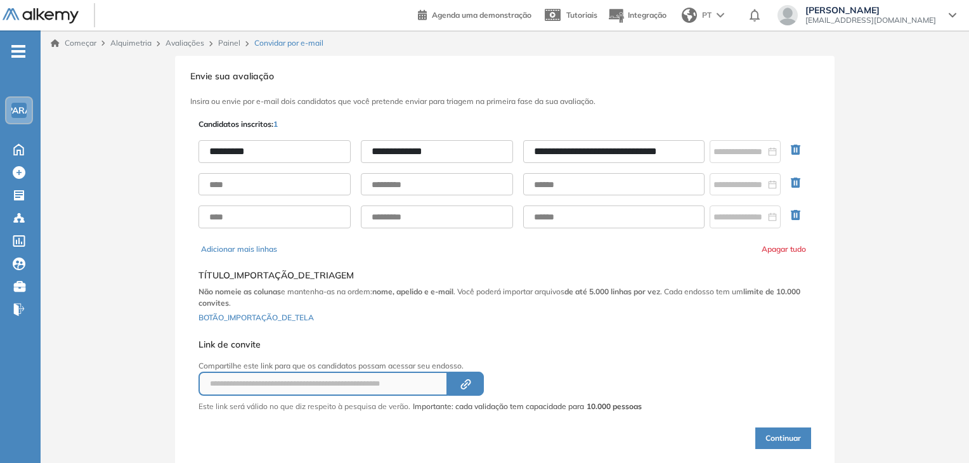
click at [876, 157] on div "**********" at bounding box center [505, 264] width 928 height 416
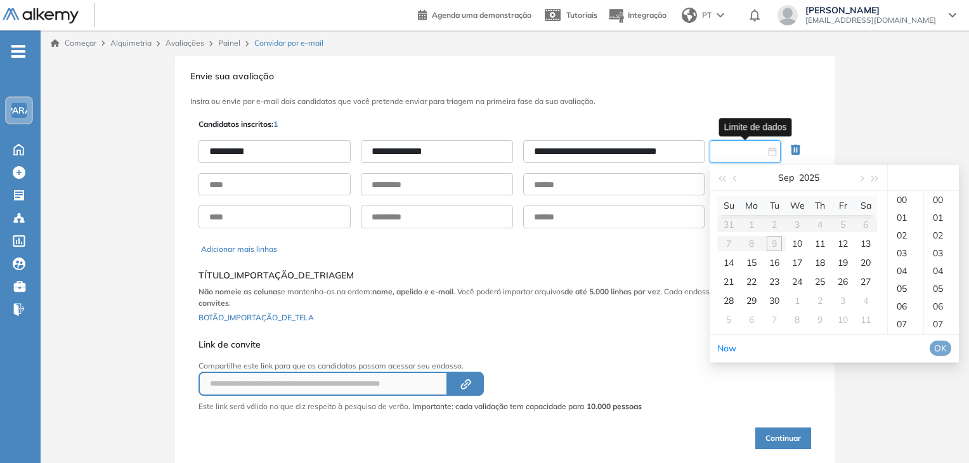
click at [759, 152] on input at bounding box center [739, 152] width 52 height 14
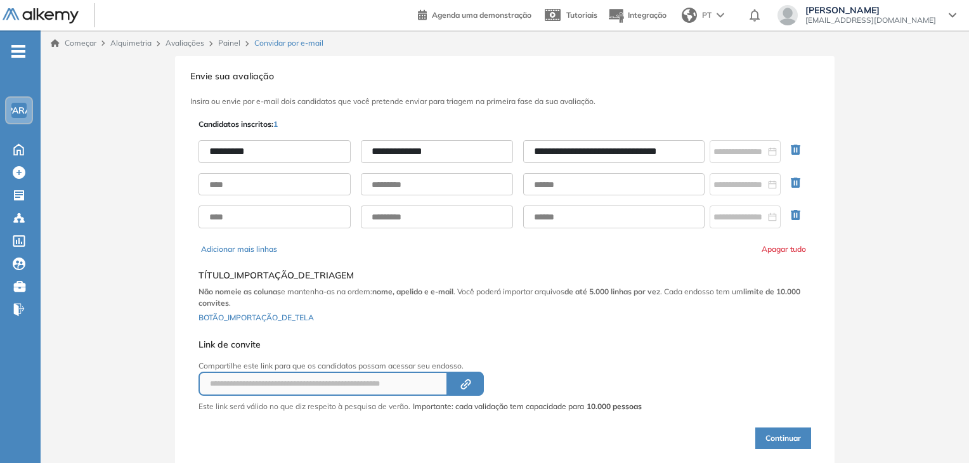
click at [642, 339] on h5 "Link de convite" at bounding box center [419, 344] width 443 height 11
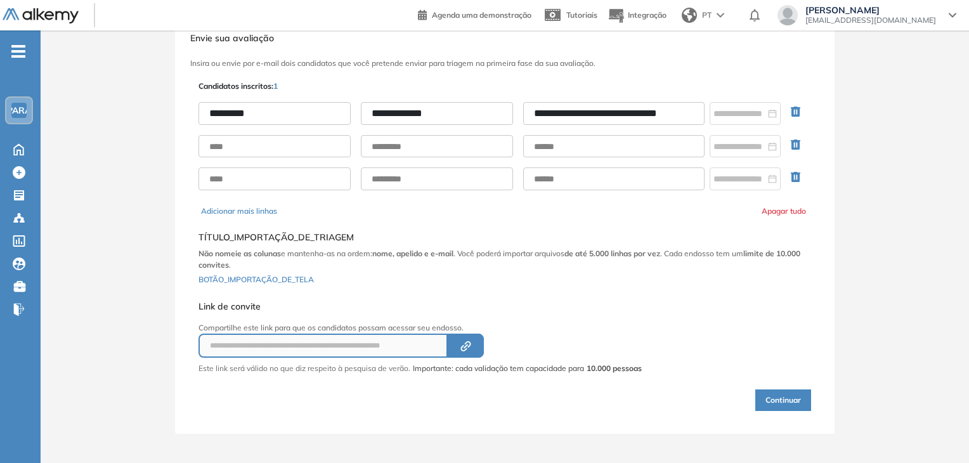
click at [793, 396] on font "Continuar" at bounding box center [783, 400] width 36 height 10
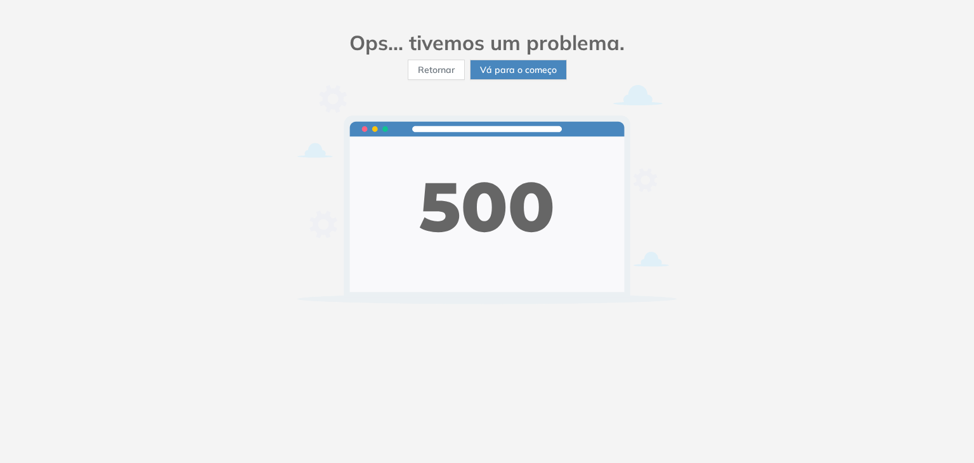
click at [529, 75] on span "Vá para o começo" at bounding box center [518, 70] width 77 height 14
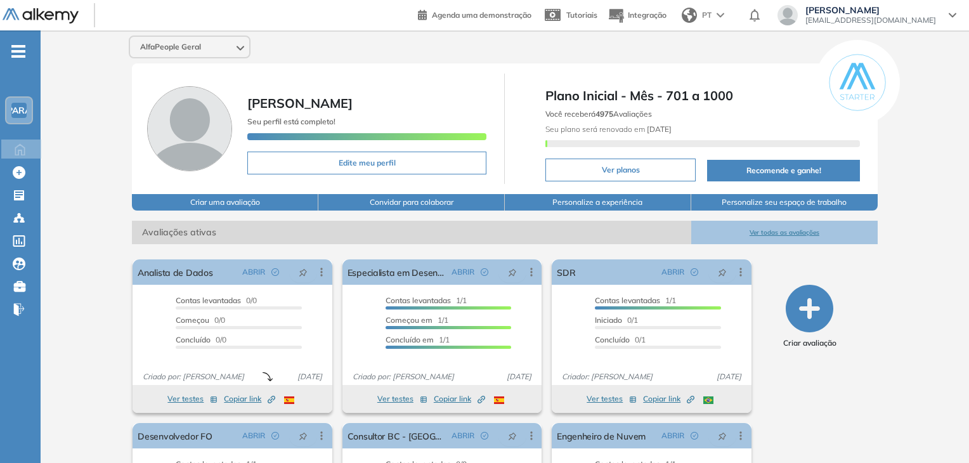
click at [820, 394] on div "Criar avaliação" at bounding box center [810, 417] width 126 height 327
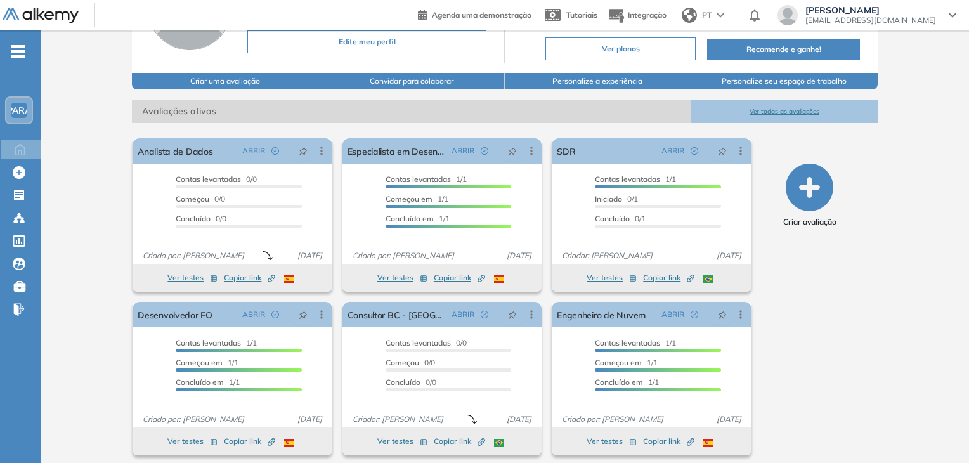
scroll to position [127, 0]
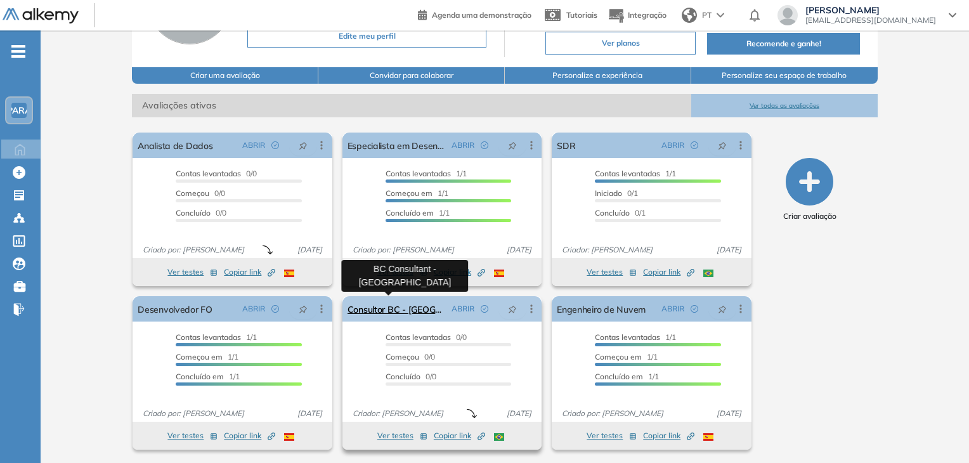
click at [405, 312] on font "Consultor BC - [GEOGRAPHIC_DATA]" at bounding box center [423, 309] width 152 height 11
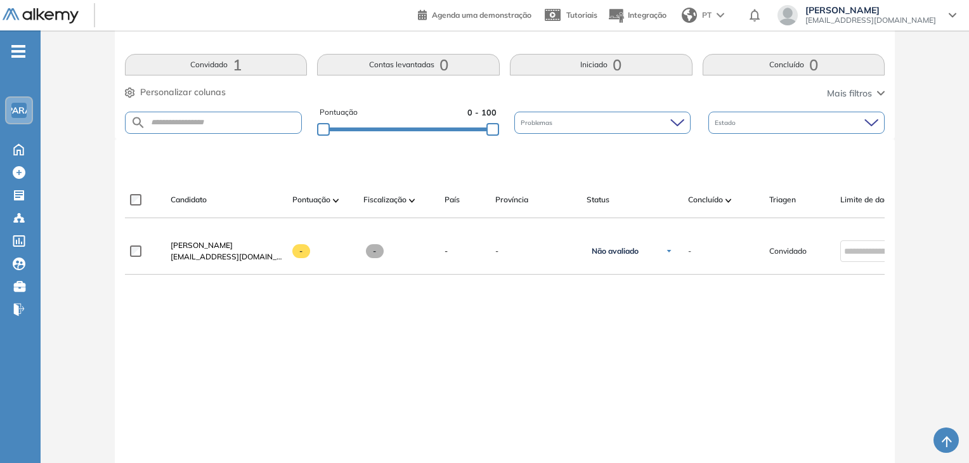
scroll to position [317, 0]
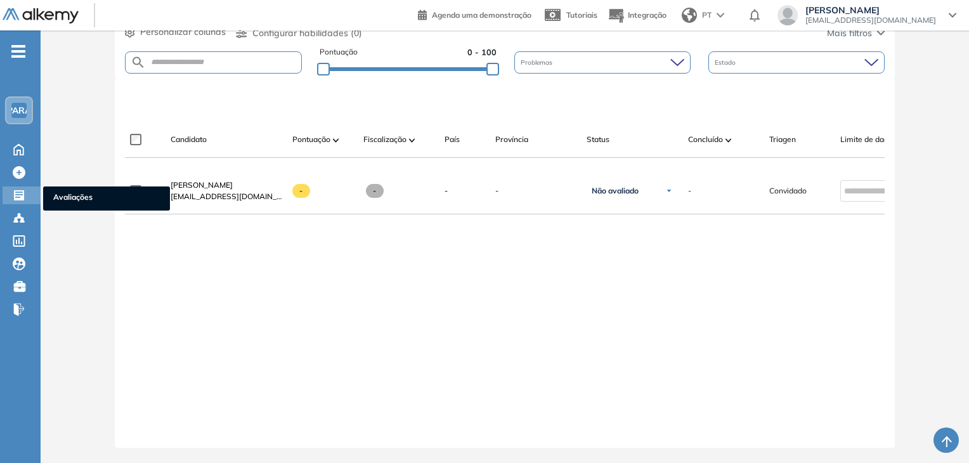
click at [25, 195] on div at bounding box center [20, 193] width 15 height 15
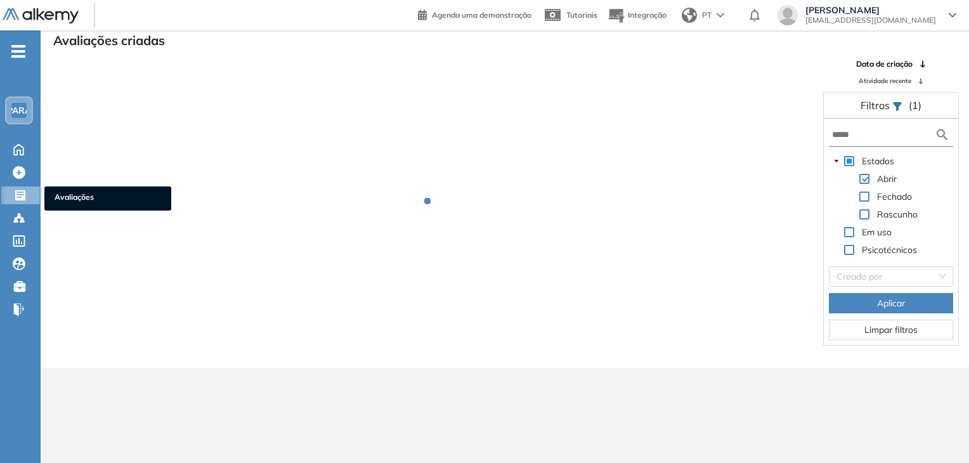
scroll to position [30, 0]
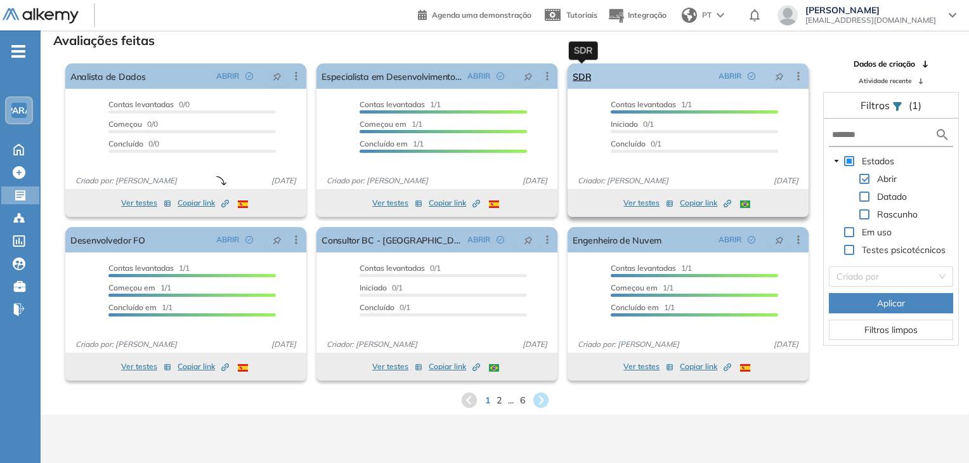
click at [583, 76] on font "SDR" at bounding box center [582, 76] width 18 height 11
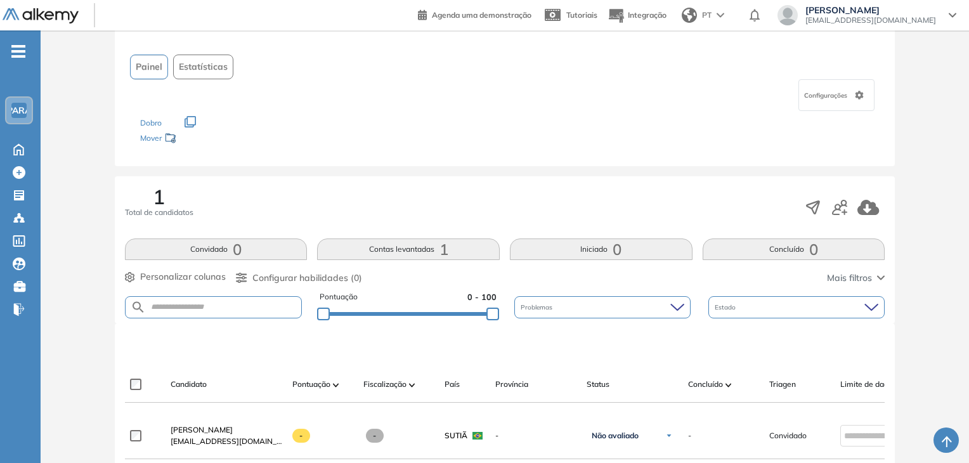
scroll to position [190, 0]
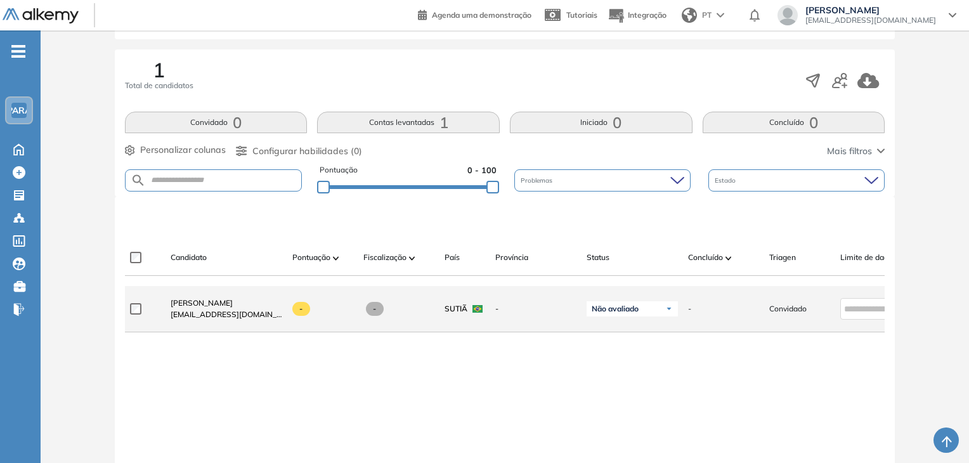
click at [520, 315] on span "-" at bounding box center [535, 308] width 81 height 11
